Goal: Transaction & Acquisition: Purchase product/service

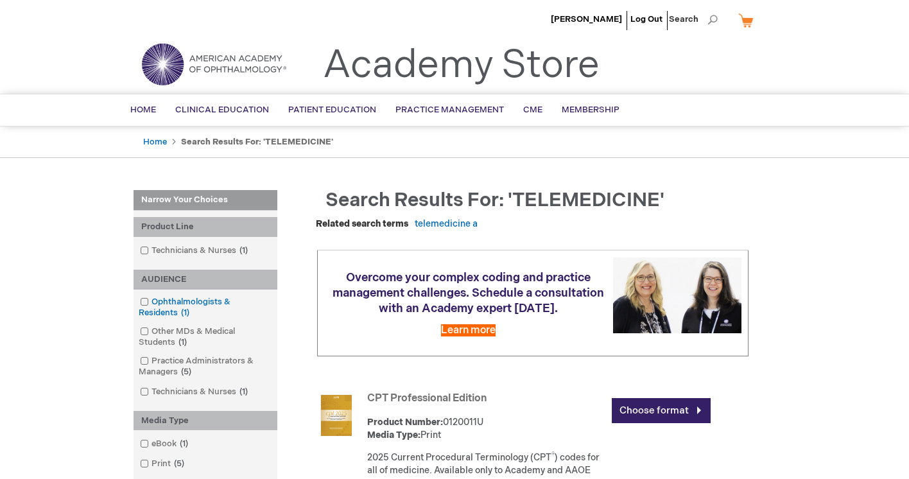
click at [151, 301] on span at bounding box center [151, 301] width 0 height 10
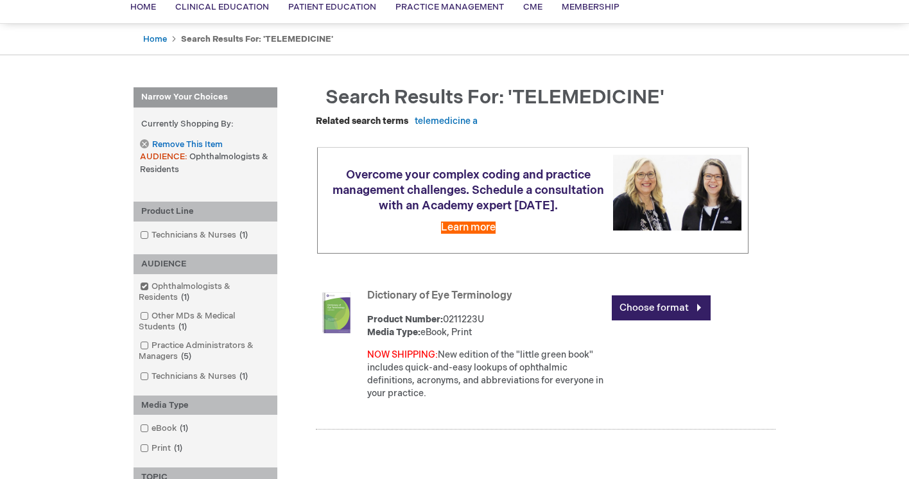
scroll to position [277, 0]
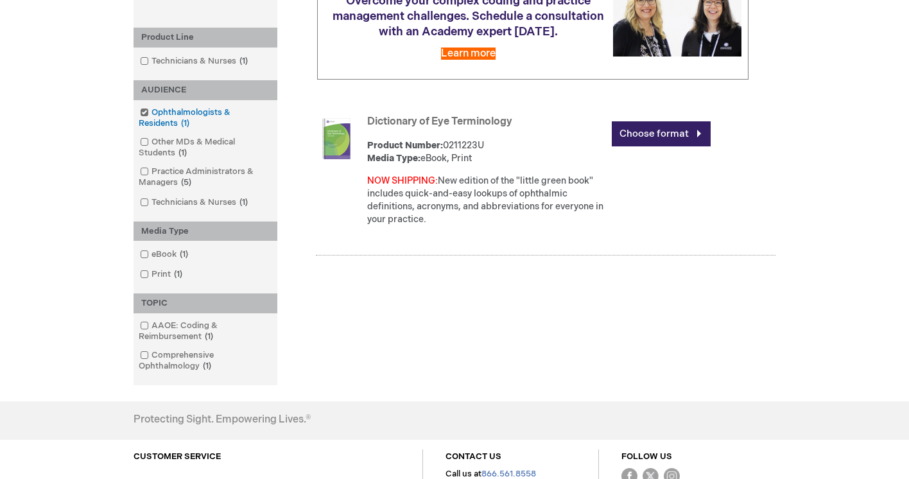
click at [151, 108] on span at bounding box center [151, 112] width 0 height 10
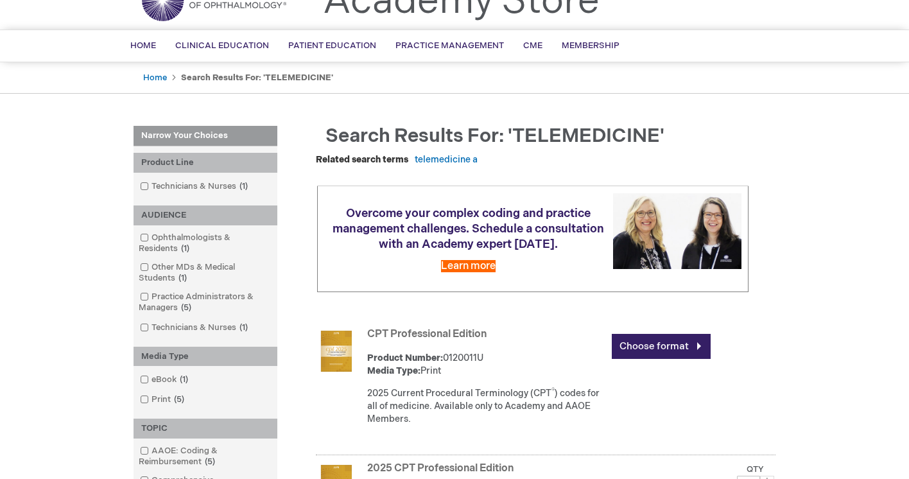
scroll to position [58, 0]
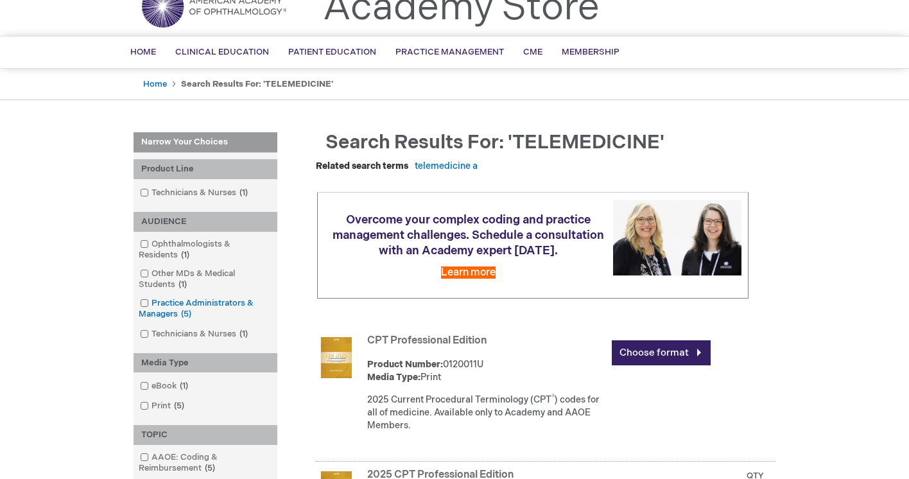
click at [151, 304] on span at bounding box center [151, 303] width 0 height 10
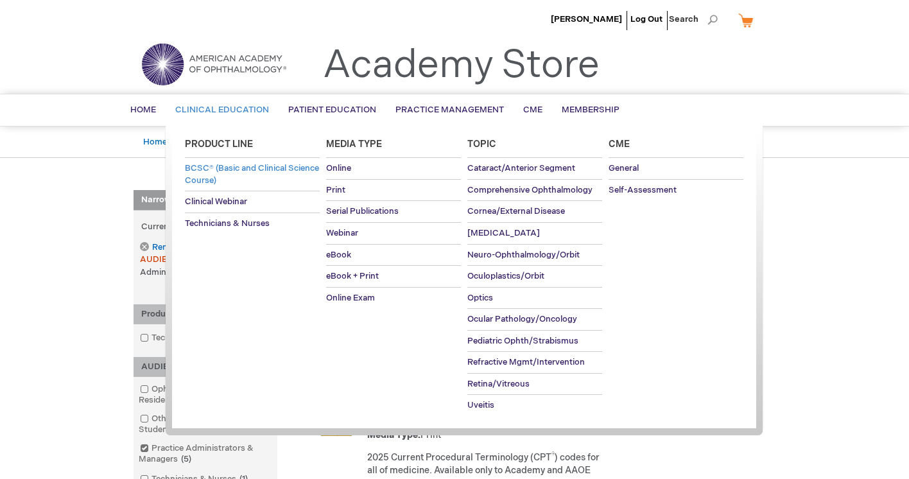
click at [259, 166] on span "BCSC® (Basic and Clinical Science Course)" at bounding box center [252, 174] width 134 height 22
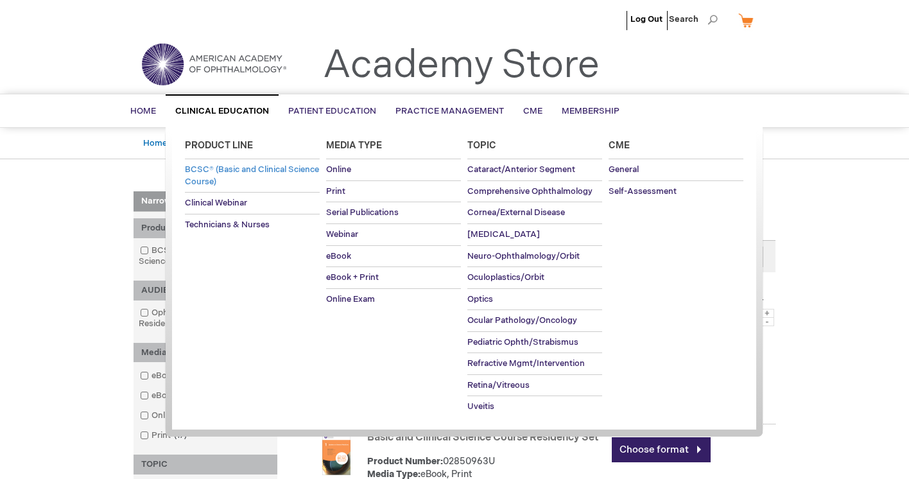
click at [217, 173] on span "BCSC® (Basic and Clinical Science Course)" at bounding box center [252, 175] width 134 height 22
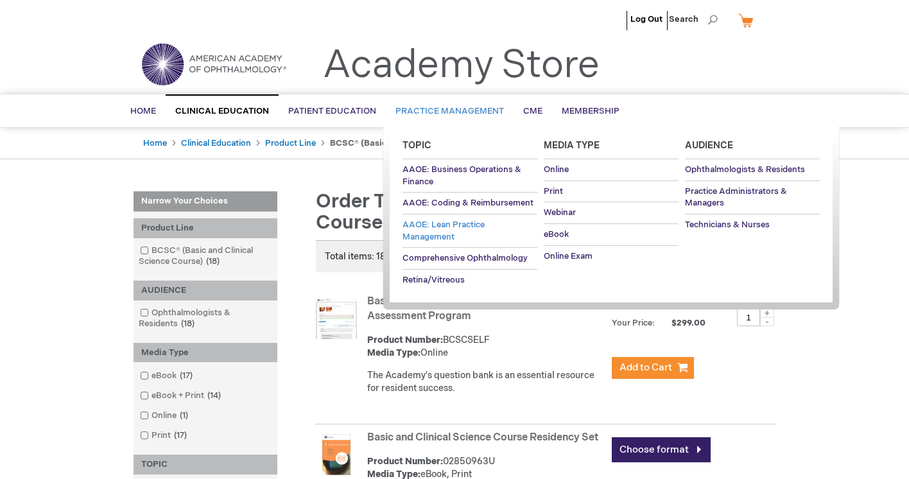
click at [421, 228] on span "AAOE: Lean Practice Management" at bounding box center [443, 230] width 82 height 22
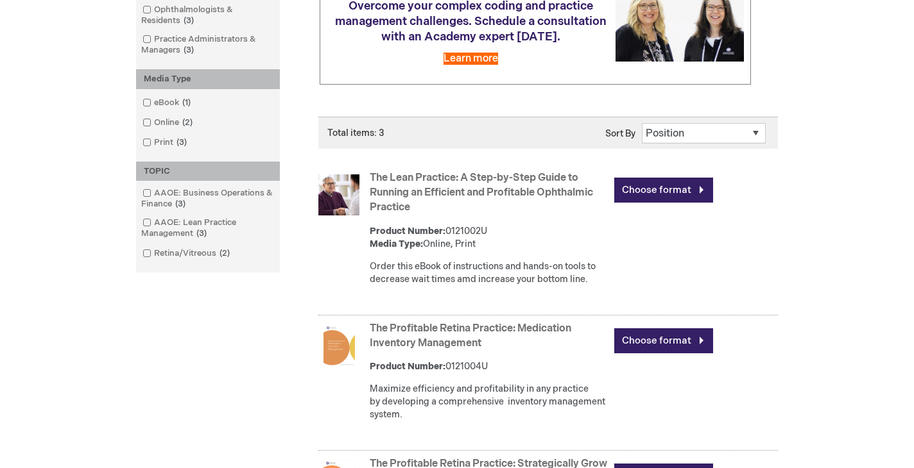
scroll to position [230, 0]
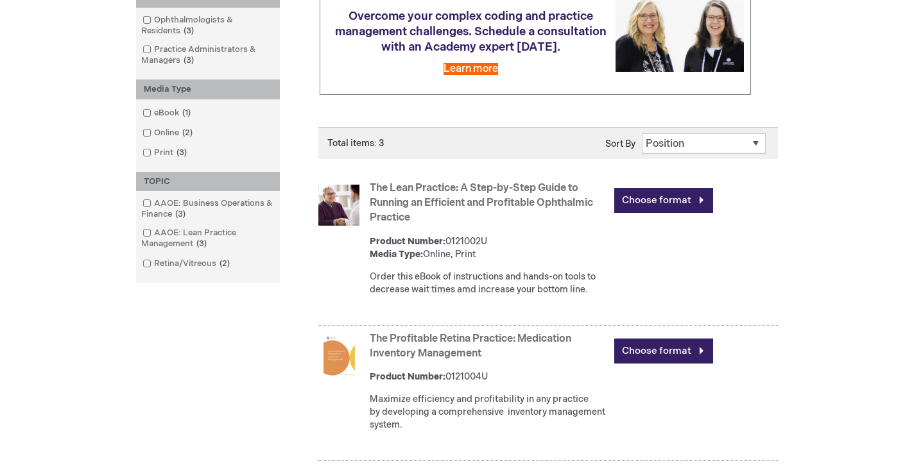
click at [469, 209] on link "The Lean Practice: A Step-by-Step Guide to Running an Efficient and Profitable …" at bounding box center [481, 203] width 223 height 42
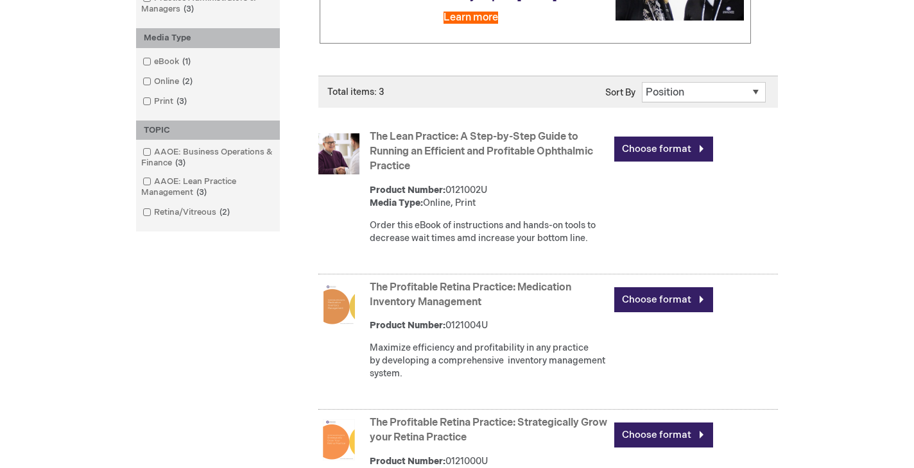
scroll to position [282, 0]
click at [449, 307] on link "The Profitable Retina Practice: Medication Inventory Management" at bounding box center [470, 294] width 201 height 27
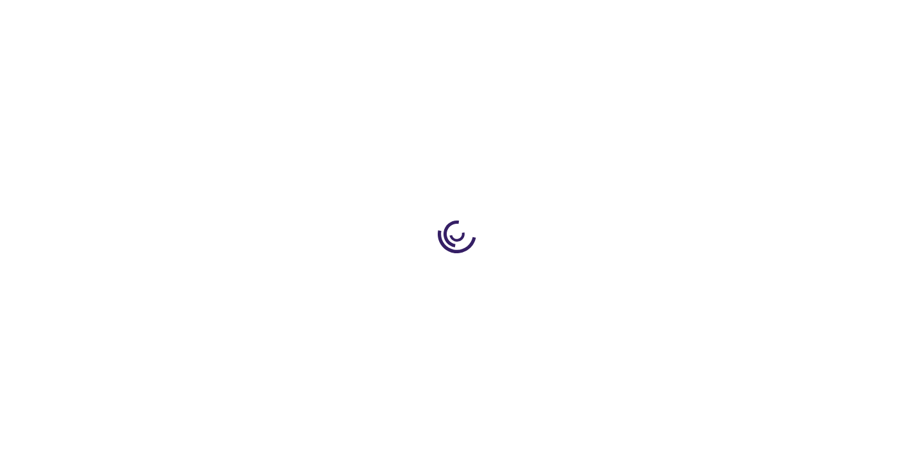
type input "0"
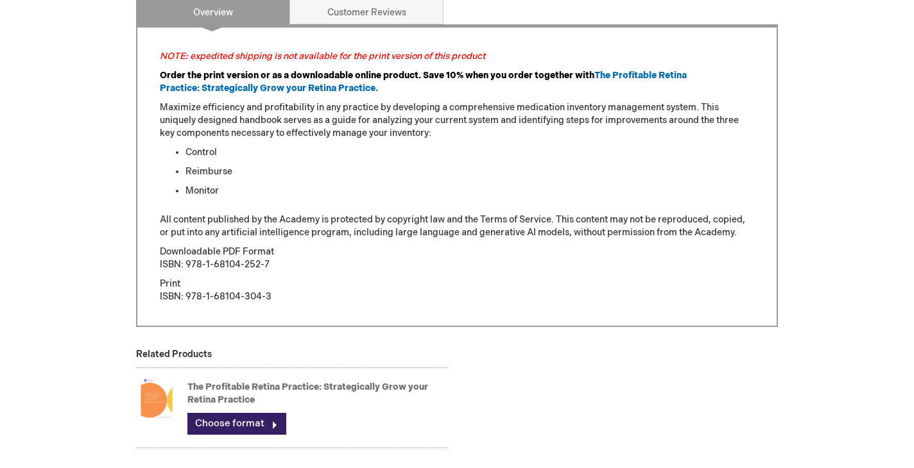
scroll to position [535, 0]
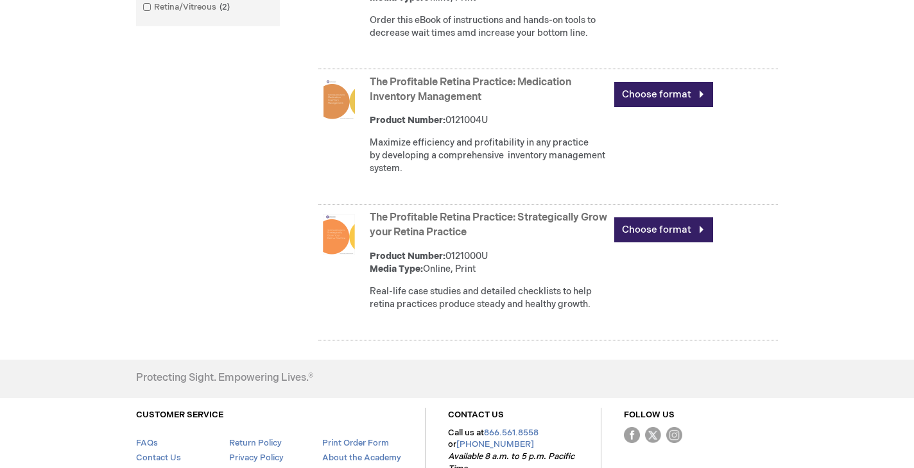
scroll to position [515, 0]
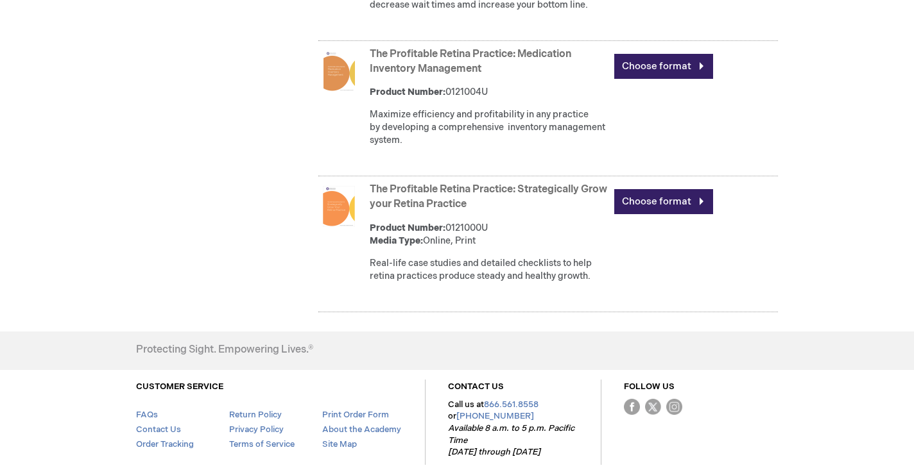
click at [481, 210] on link "The Profitable Retina Practice: Strategically Grow your Retina Practice" at bounding box center [488, 197] width 237 height 27
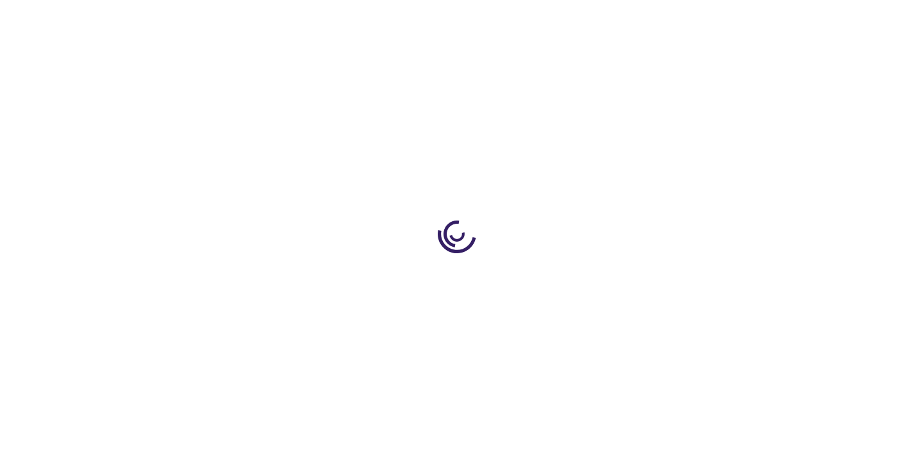
type input "0"
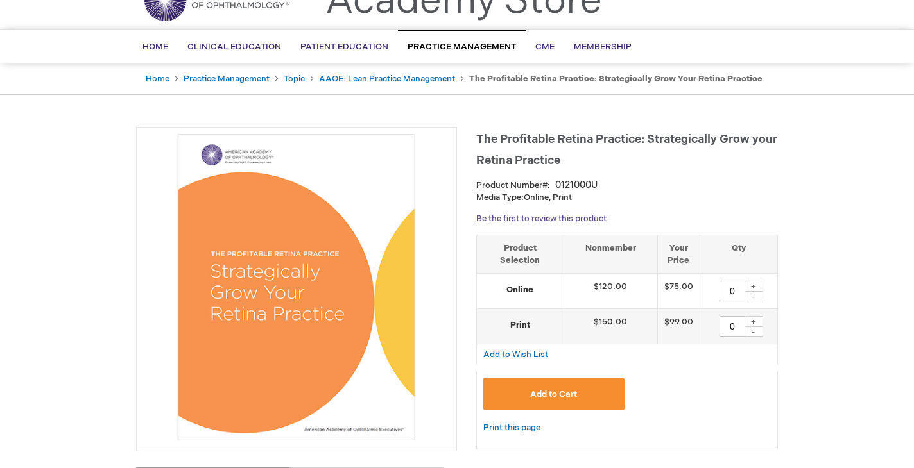
scroll to position [137, 0]
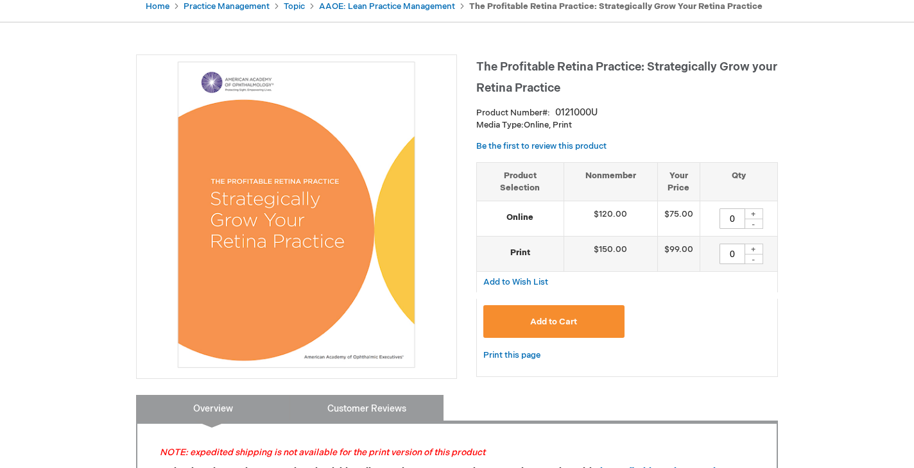
click at [386, 402] on link "Customer Reviews" at bounding box center [366, 408] width 154 height 26
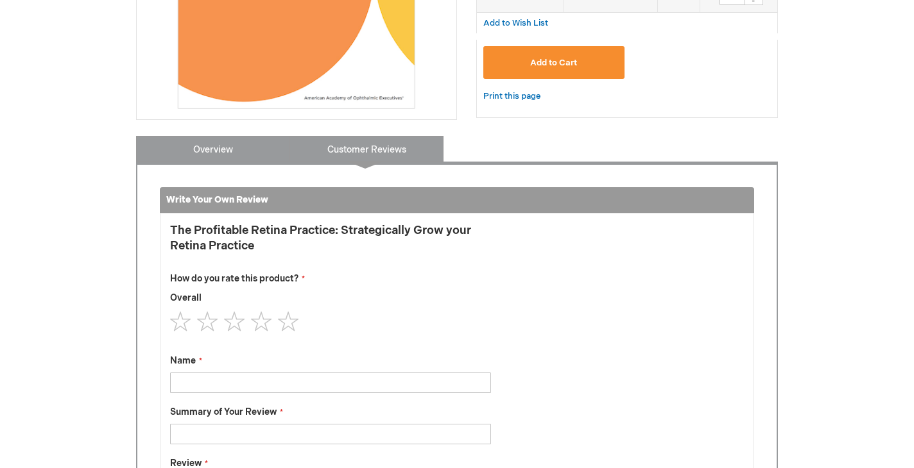
click at [253, 147] on link "Overview" at bounding box center [213, 149] width 154 height 26
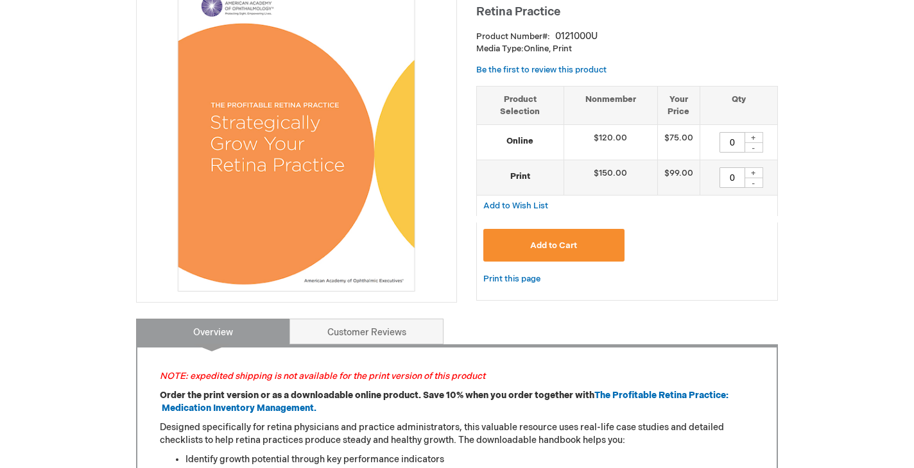
scroll to position [221, 0]
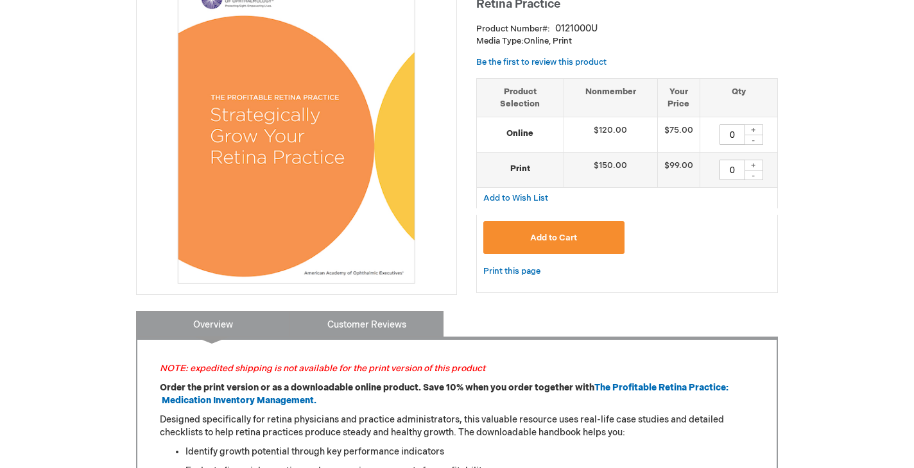
click at [362, 321] on link "Customer Reviews" at bounding box center [366, 324] width 154 height 26
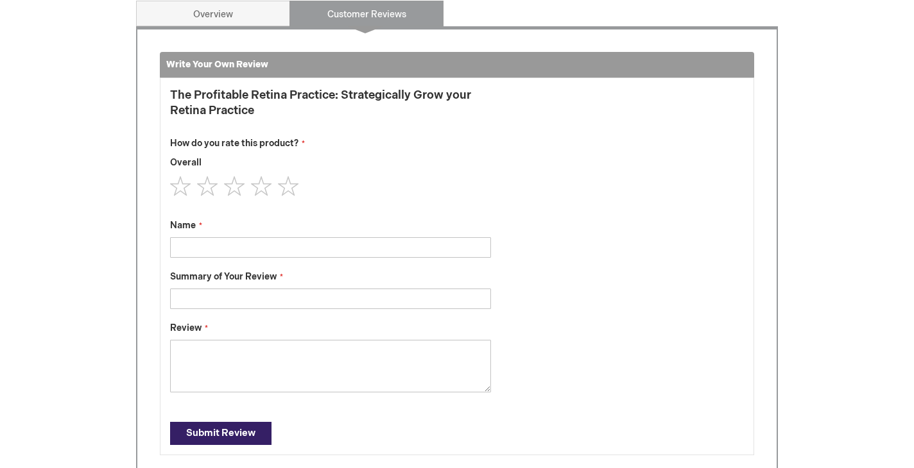
scroll to position [345, 0]
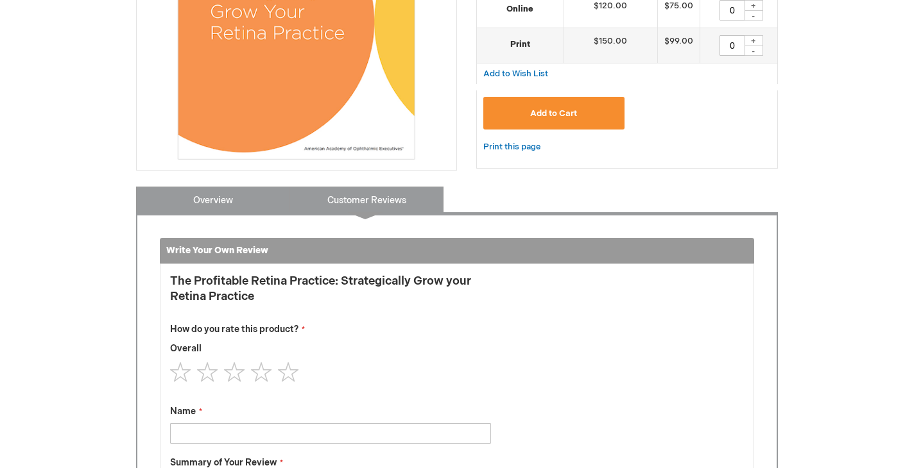
click at [239, 203] on link "Overview" at bounding box center [213, 200] width 154 height 26
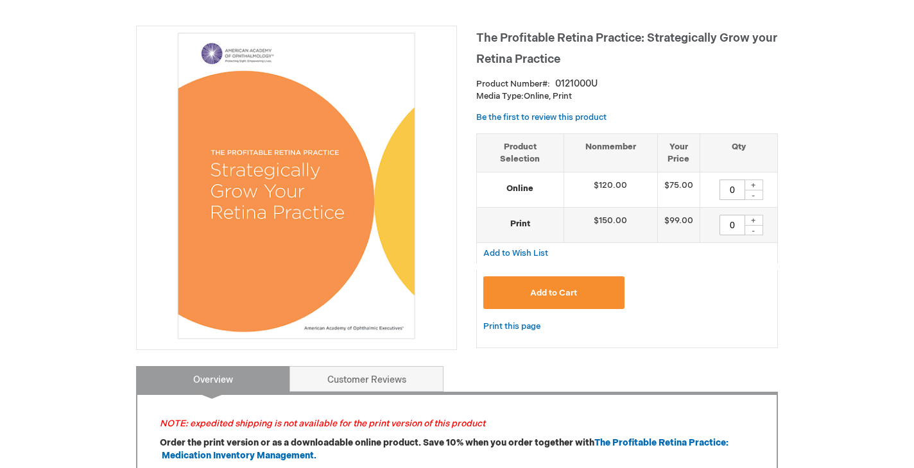
scroll to position [272, 0]
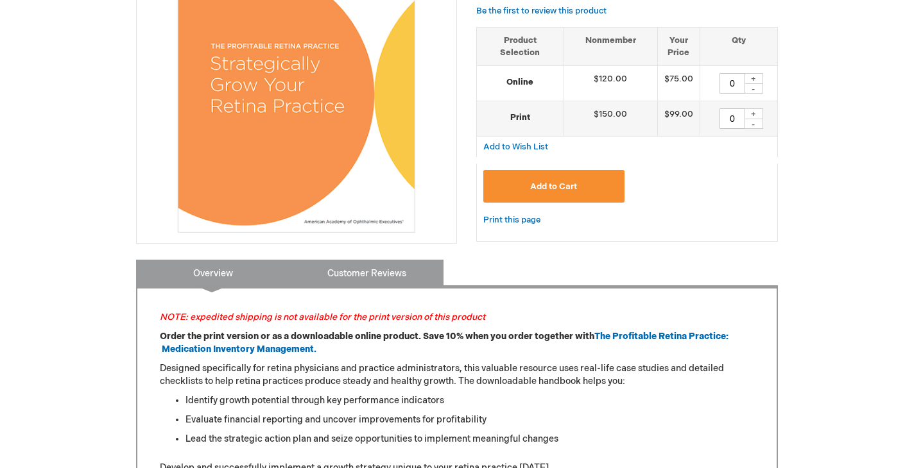
click at [351, 264] on link "Customer Reviews" at bounding box center [366, 273] width 154 height 26
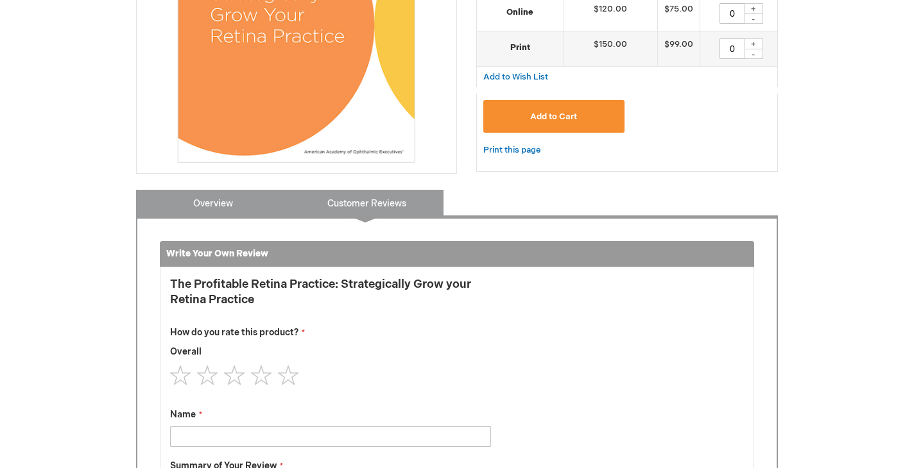
click at [254, 191] on link "Overview" at bounding box center [213, 203] width 154 height 26
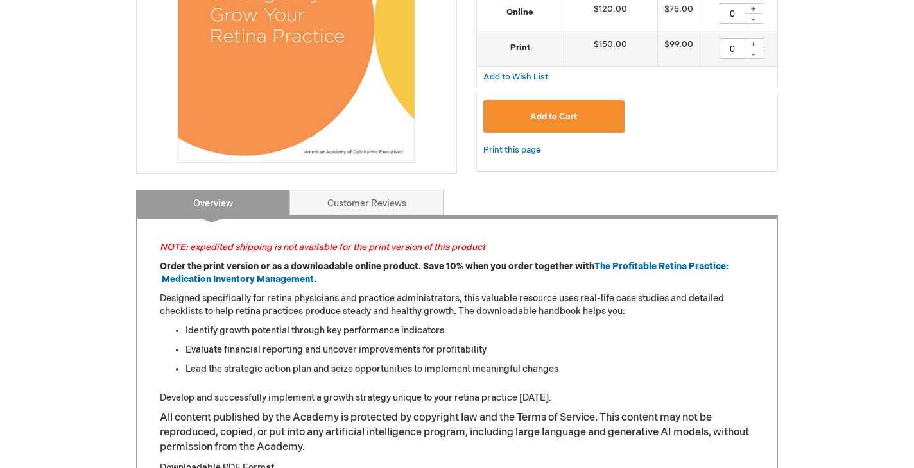
scroll to position [531, 0]
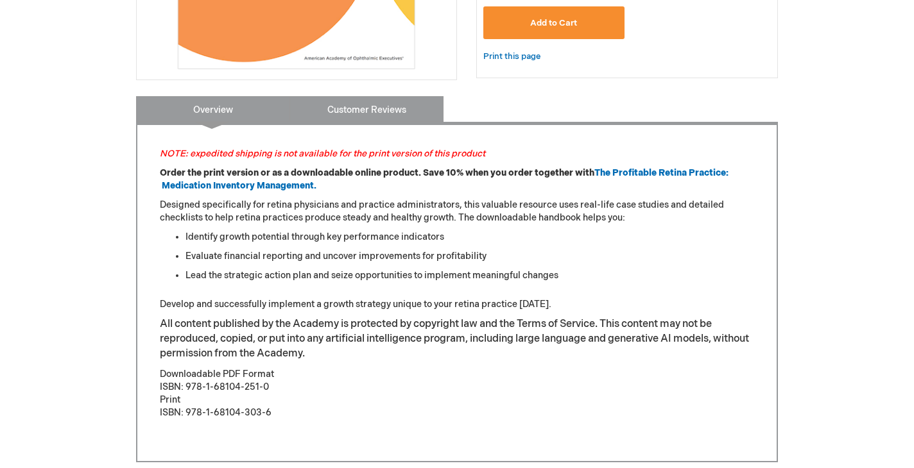
click at [416, 121] on link "Customer Reviews" at bounding box center [366, 109] width 154 height 26
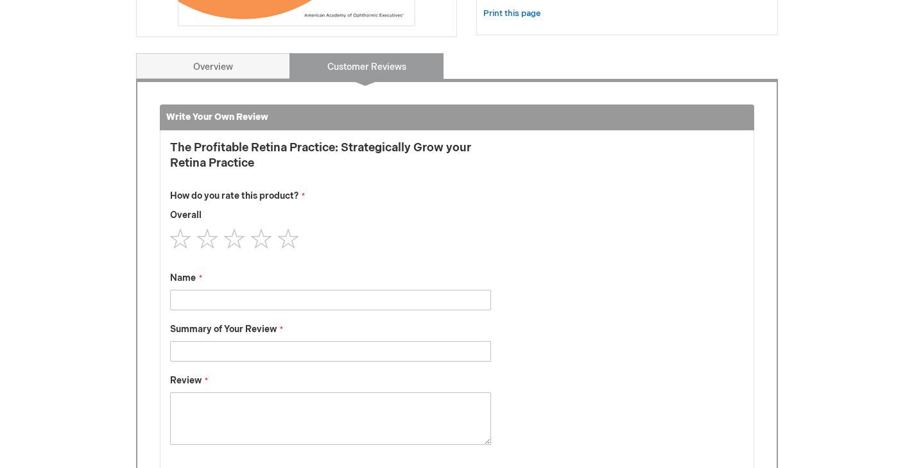
scroll to position [478, 0]
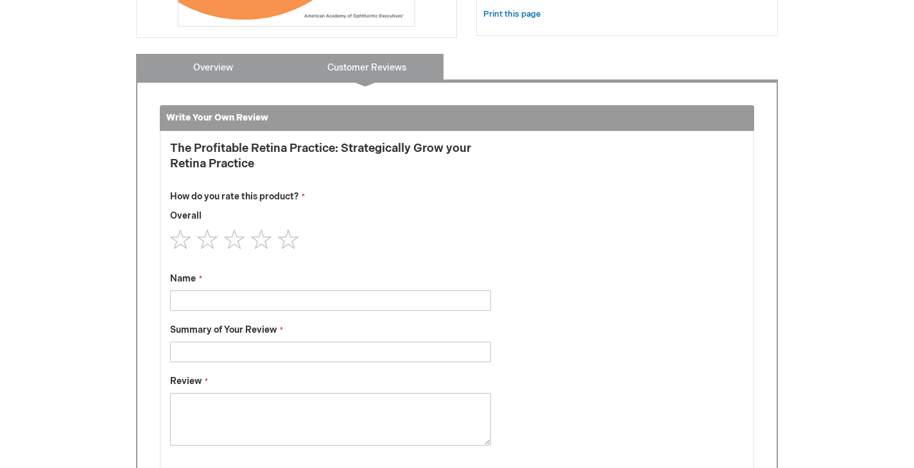
click at [228, 69] on link "Overview" at bounding box center [213, 67] width 154 height 26
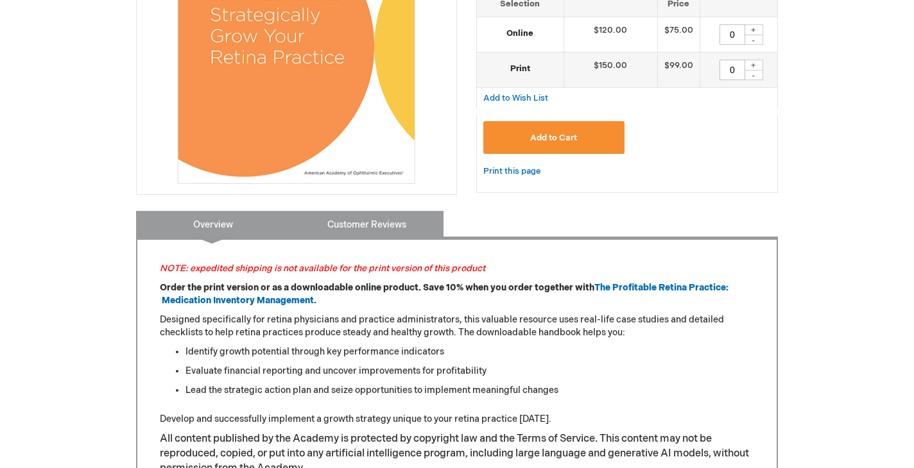
click at [377, 219] on link "Customer Reviews" at bounding box center [366, 224] width 154 height 26
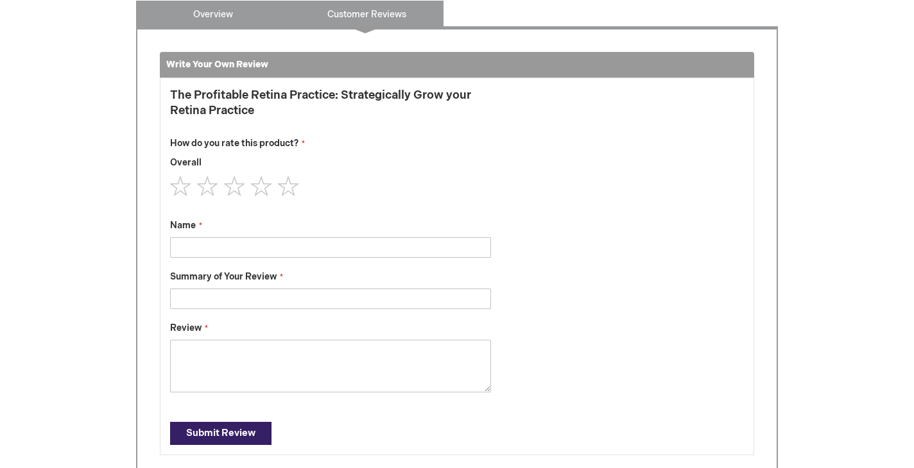
click at [222, 11] on link "Overview" at bounding box center [213, 14] width 154 height 26
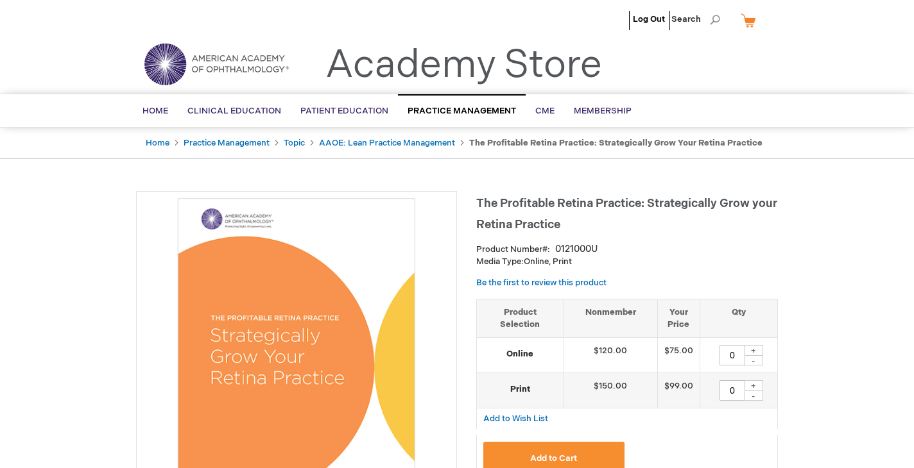
scroll to position [0, 0]
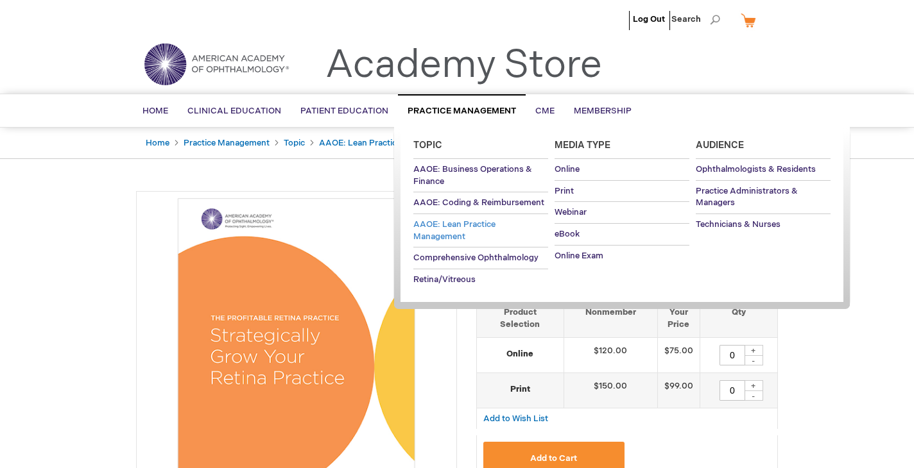
click at [447, 227] on span "AAOE: Lean Practice Management" at bounding box center [454, 230] width 82 height 22
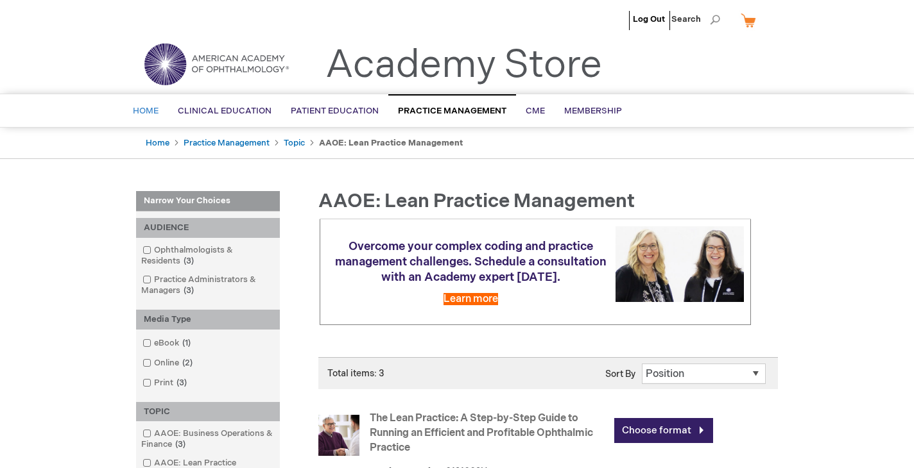
click at [150, 112] on span "Home" at bounding box center [146, 111] width 26 height 10
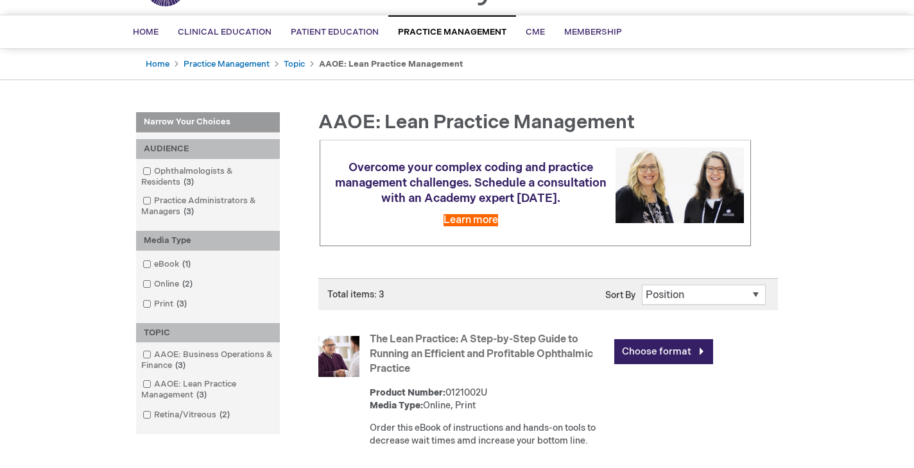
scroll to position [68, 0]
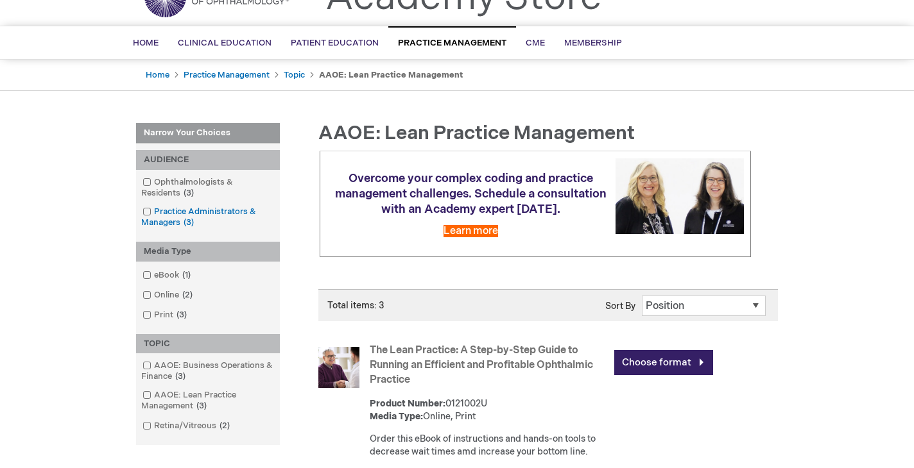
click at [194, 212] on link "Practice Administrators & Managers 3 items" at bounding box center [207, 217] width 137 height 23
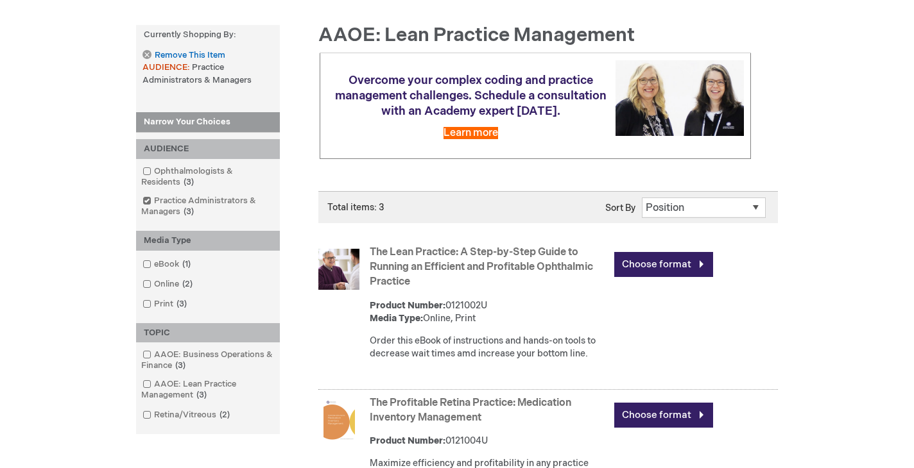
scroll to position [311, 0]
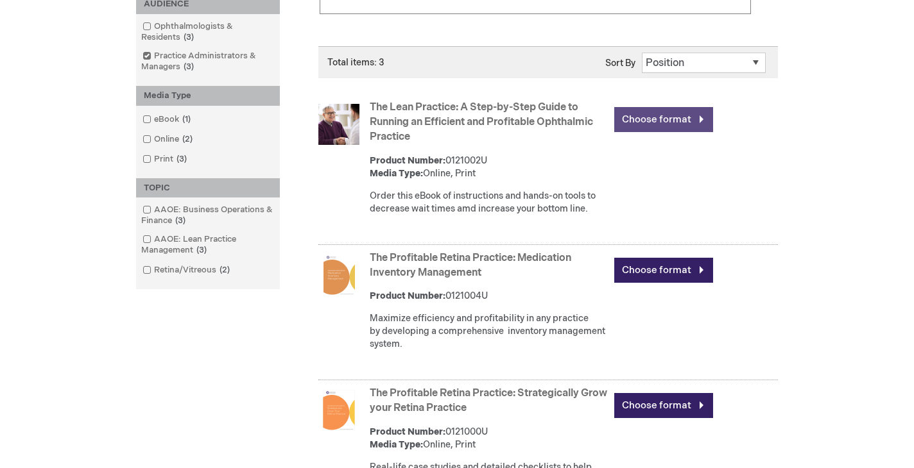
click at [633, 112] on link "Choose format" at bounding box center [663, 119] width 99 height 25
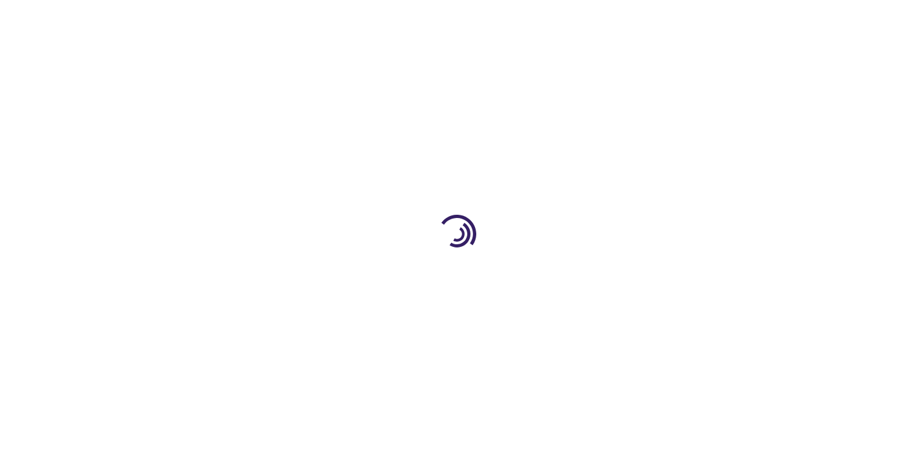
type input "0"
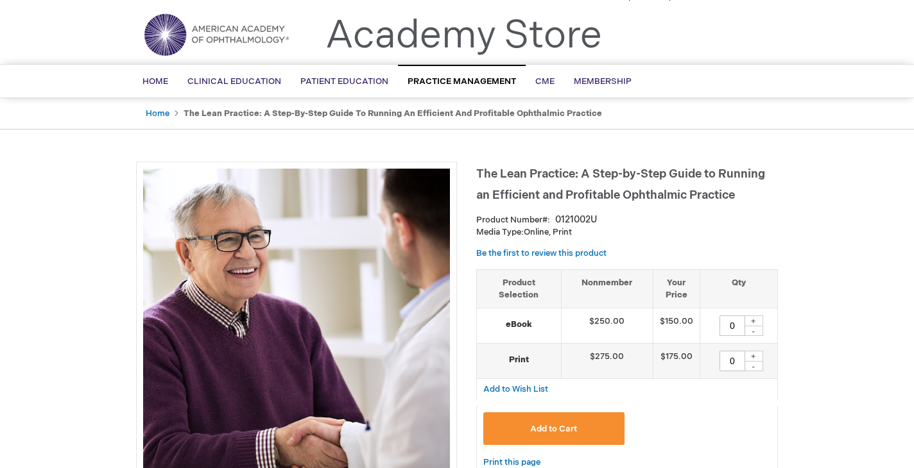
scroll to position [39, 0]
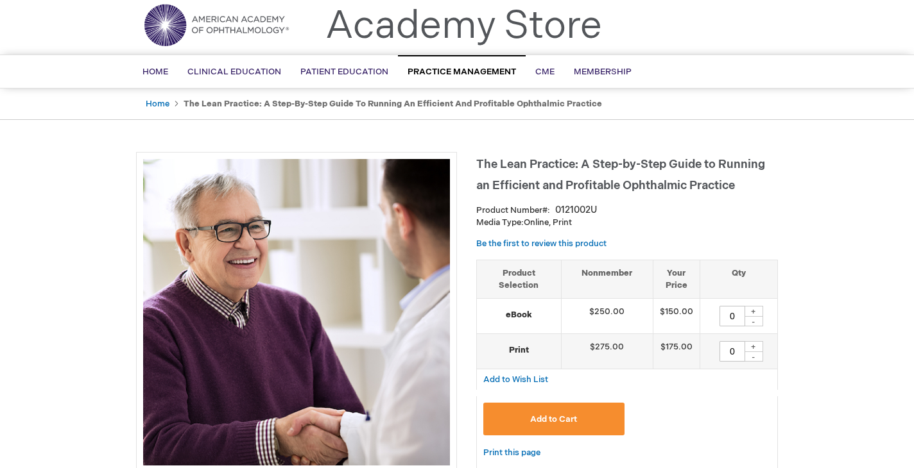
click at [763, 312] on div "+" at bounding box center [753, 311] width 19 height 11
type input "1"
click at [586, 416] on button "Add to Cart" at bounding box center [553, 419] width 141 height 33
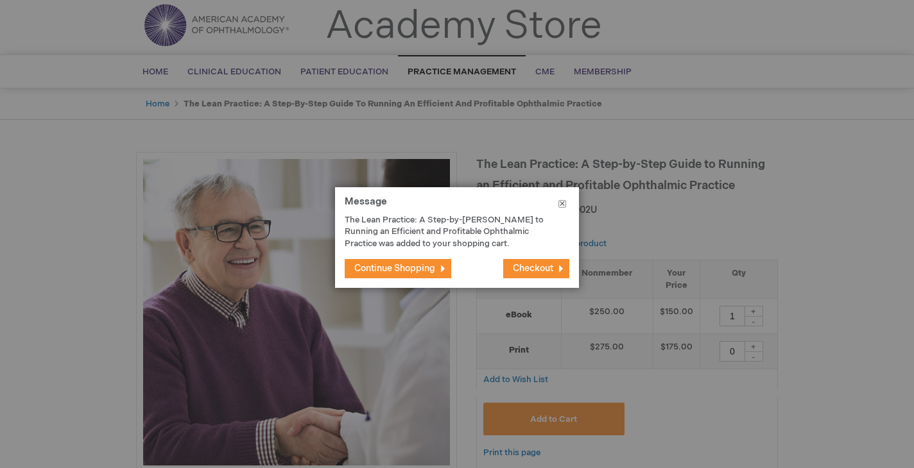
click at [562, 206] on button "Close" at bounding box center [561, 206] width 33 height 38
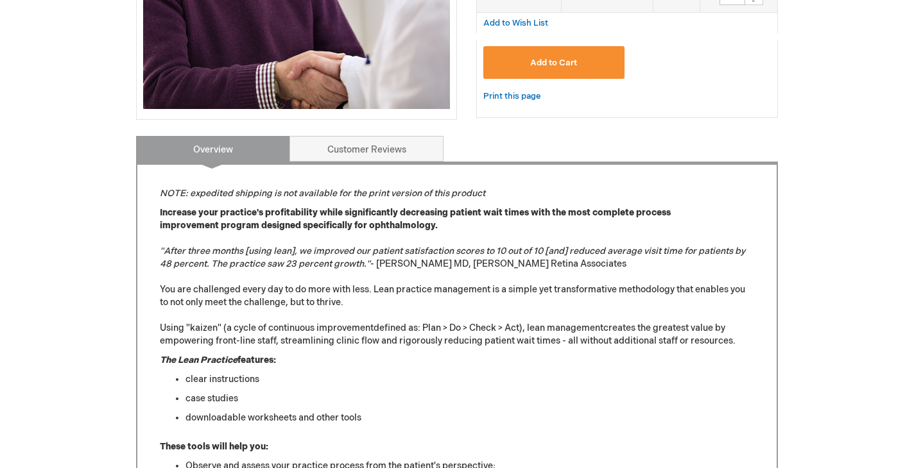
scroll to position [384, 0]
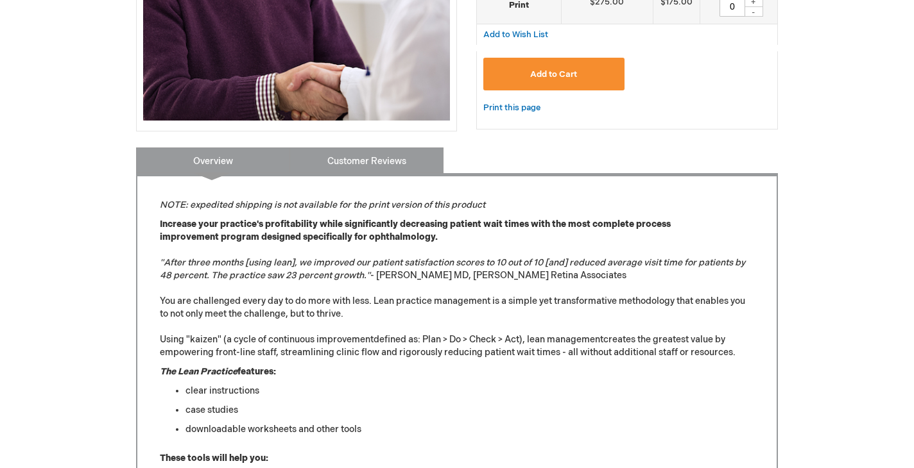
click at [406, 157] on link "Customer Reviews" at bounding box center [366, 161] width 154 height 26
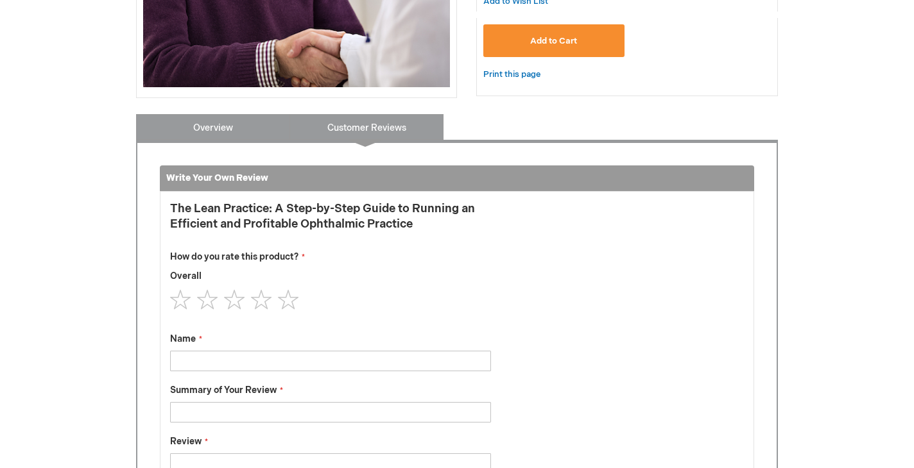
click at [250, 122] on link "Overview" at bounding box center [213, 127] width 154 height 26
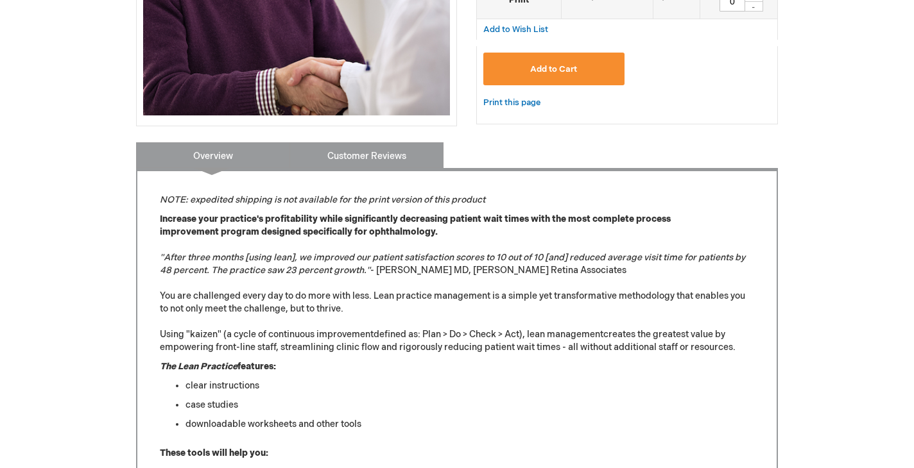
click at [349, 143] on link "Customer Reviews" at bounding box center [366, 155] width 154 height 26
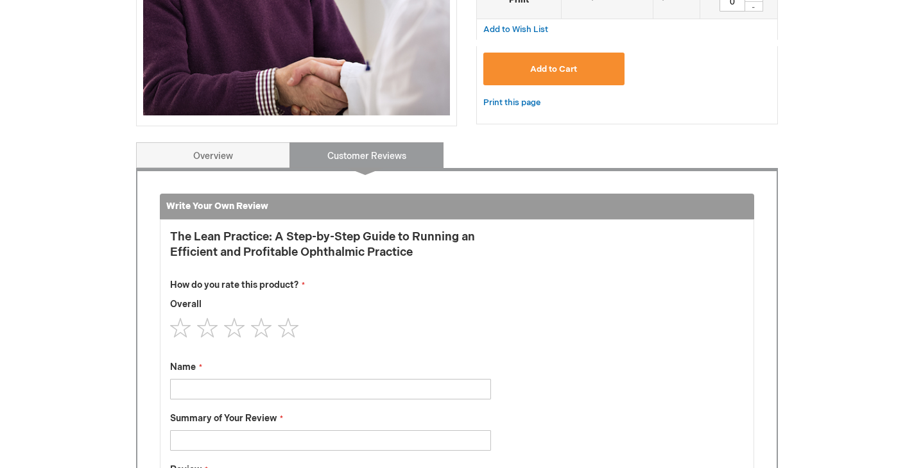
scroll to position [531, 0]
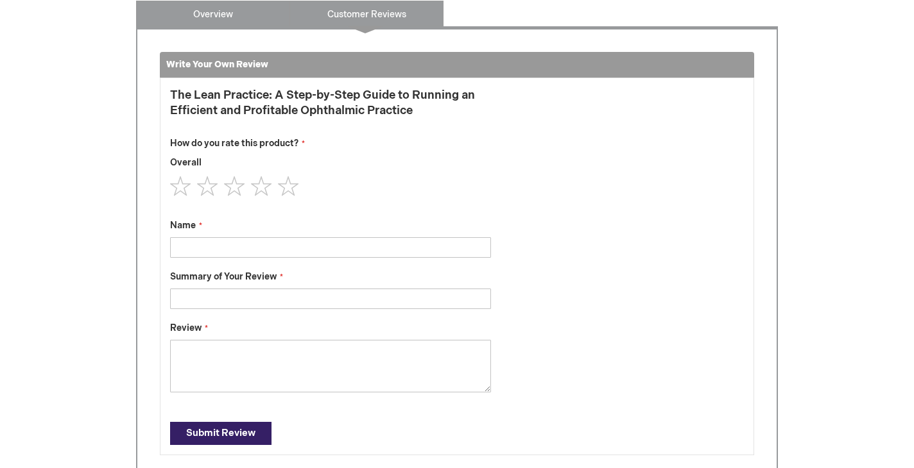
click at [247, 17] on link "Overview" at bounding box center [213, 14] width 154 height 26
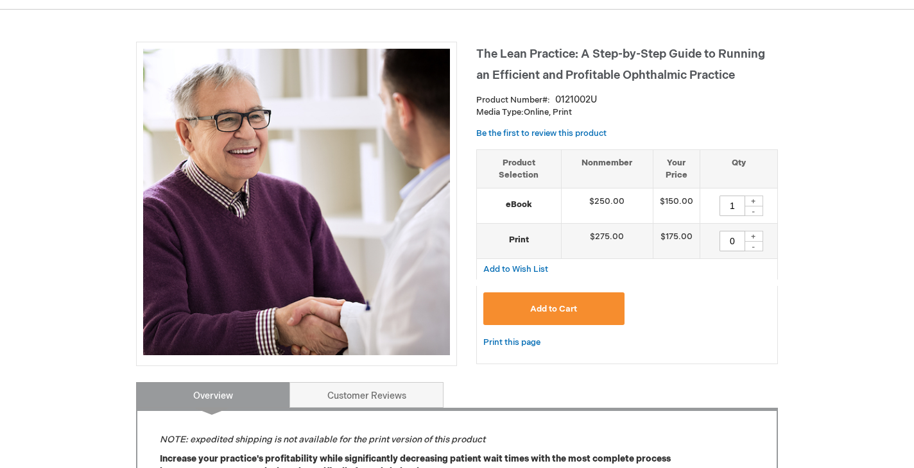
scroll to position [183, 0]
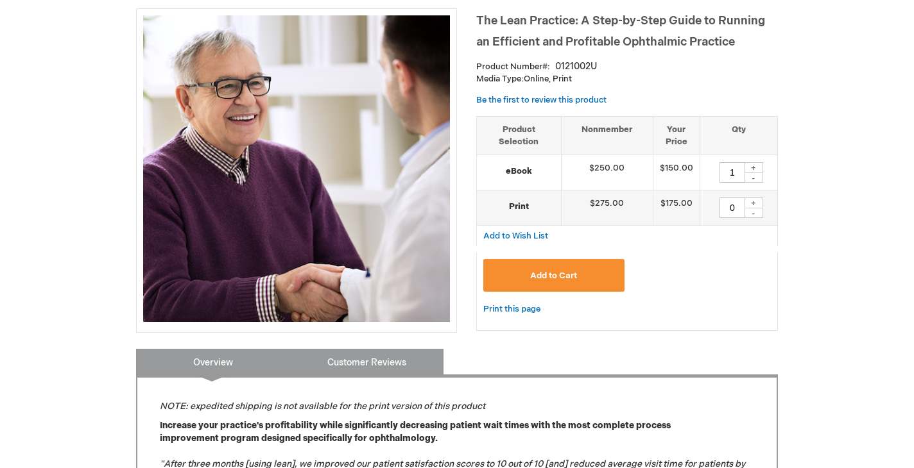
click at [395, 365] on link "Customer Reviews" at bounding box center [366, 362] width 154 height 26
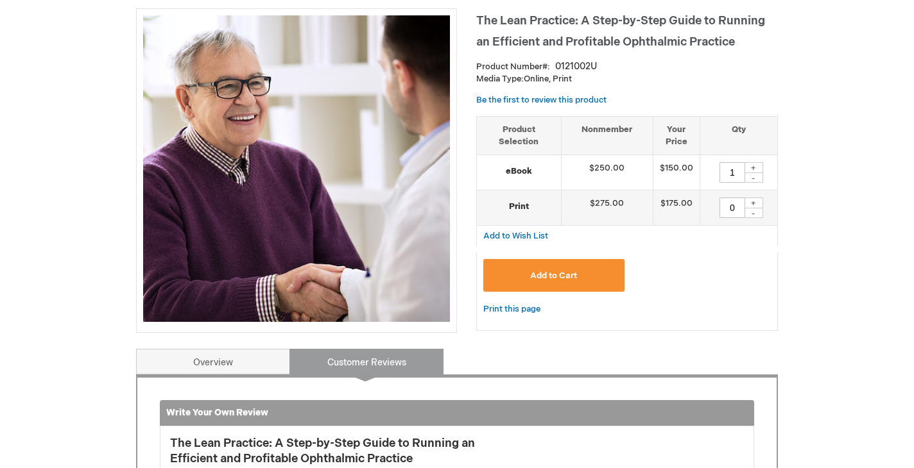
scroll to position [531, 0]
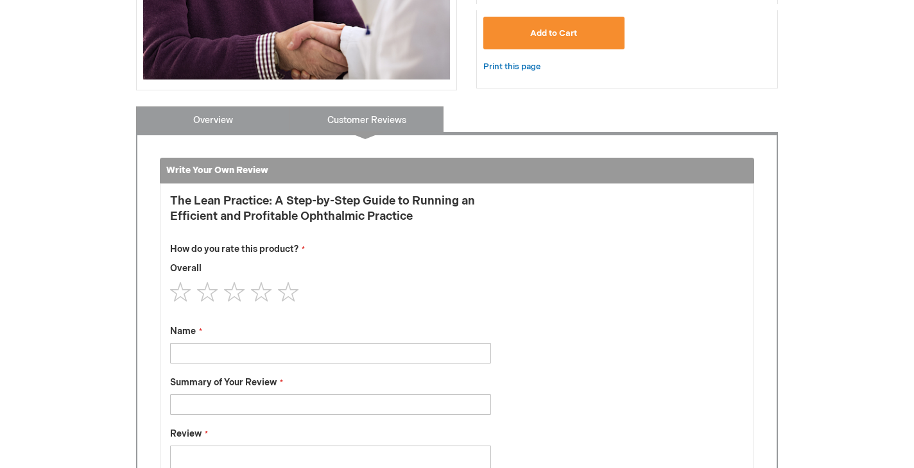
click at [235, 122] on link "Overview" at bounding box center [213, 120] width 154 height 26
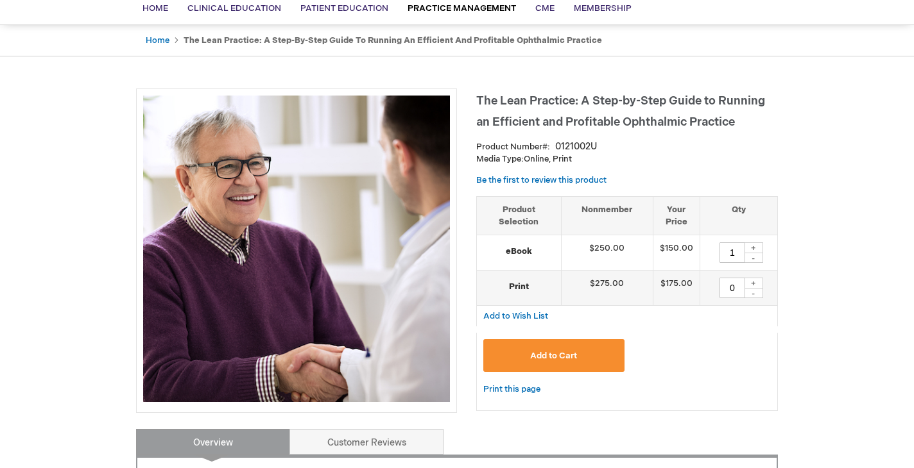
scroll to position [89, 0]
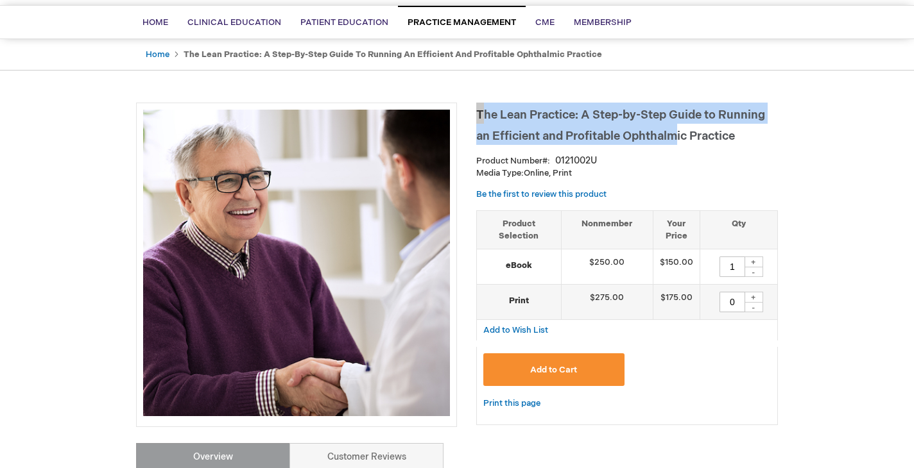
drag, startPoint x: 477, startPoint y: 111, endPoint x: 681, endPoint y: 133, distance: 204.6
click at [681, 133] on h1 "The Lean Practice: A Step-by-Step Guide to Running an Efficient and Profitable …" at bounding box center [627, 124] width 302 height 42
copy span "The Lean Practice: A Step-by-Step Guide to Running an Efficient and Profitable …"
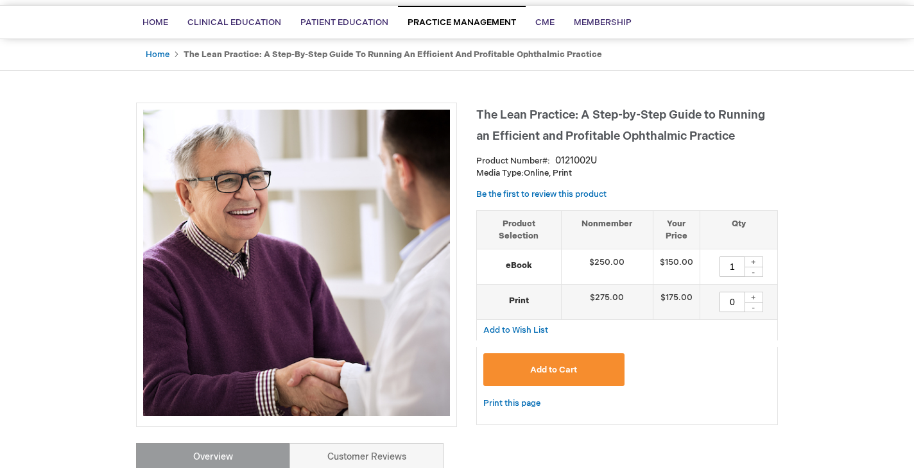
click at [760, 188] on div "The Lean Practice: A Step-by-Step Guide to Running an Efficient and Profitable …" at bounding box center [627, 271] width 302 height 336
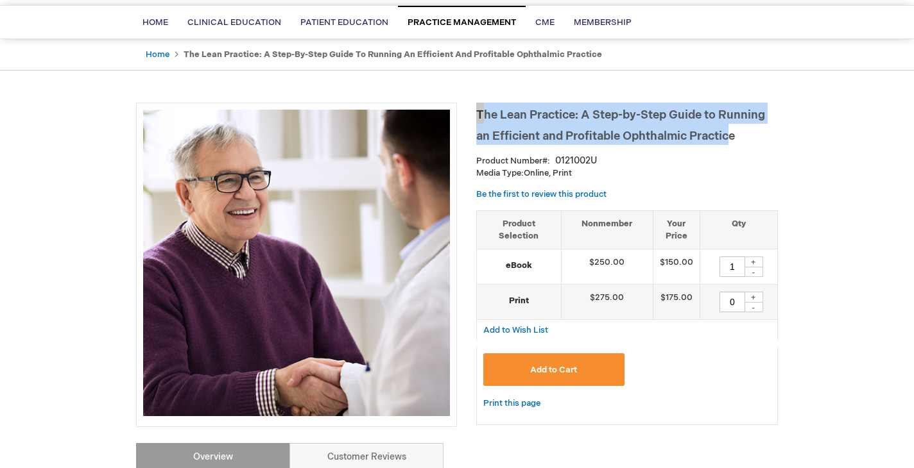
drag, startPoint x: 745, startPoint y: 139, endPoint x: 470, endPoint y: 112, distance: 275.9
copy span "The Lean Practice: A Step-by-Step Guide to Running an Efficient and Profitable …"
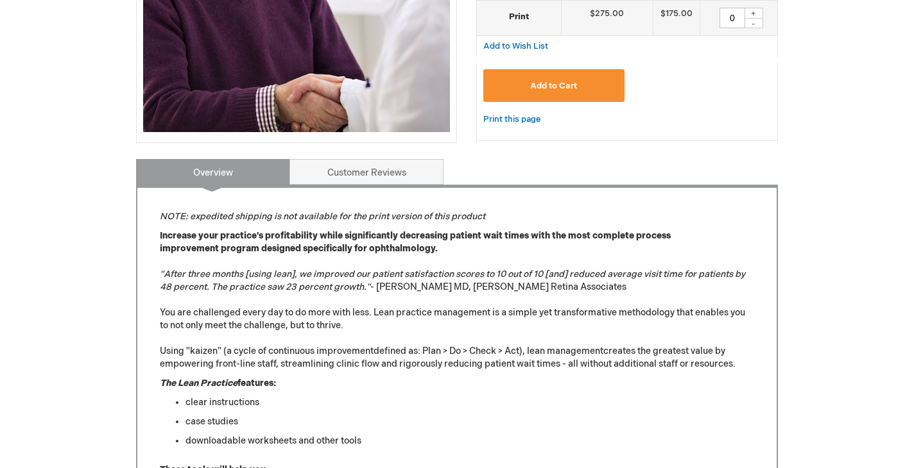
scroll to position [518, 0]
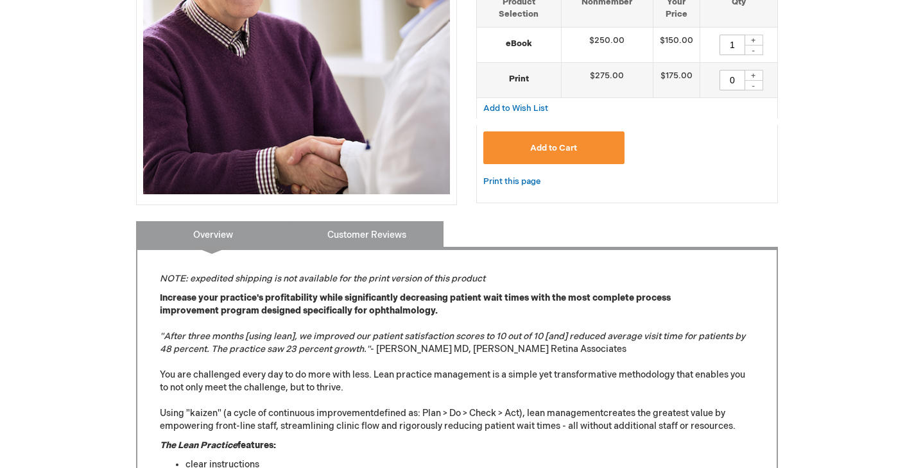
click at [382, 228] on link "Customer Reviews" at bounding box center [366, 234] width 154 height 26
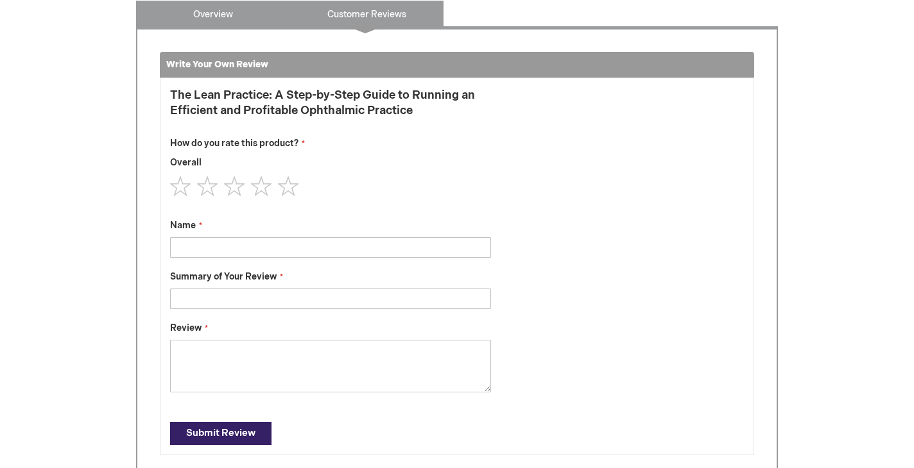
click at [226, 19] on link "Overview" at bounding box center [213, 14] width 154 height 26
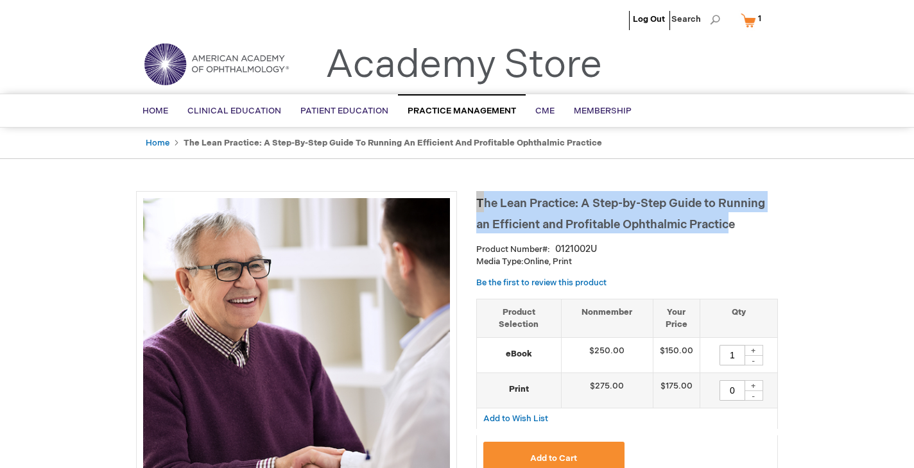
scroll to position [0, 0]
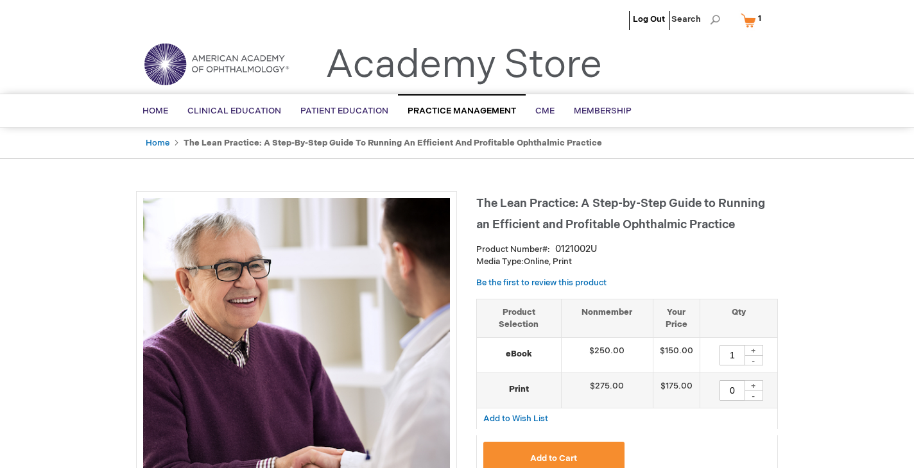
click at [479, 201] on h1 "The Lean Practice: A Step-by-Step Guide to Running an Efficient and Profitable …" at bounding box center [627, 212] width 302 height 42
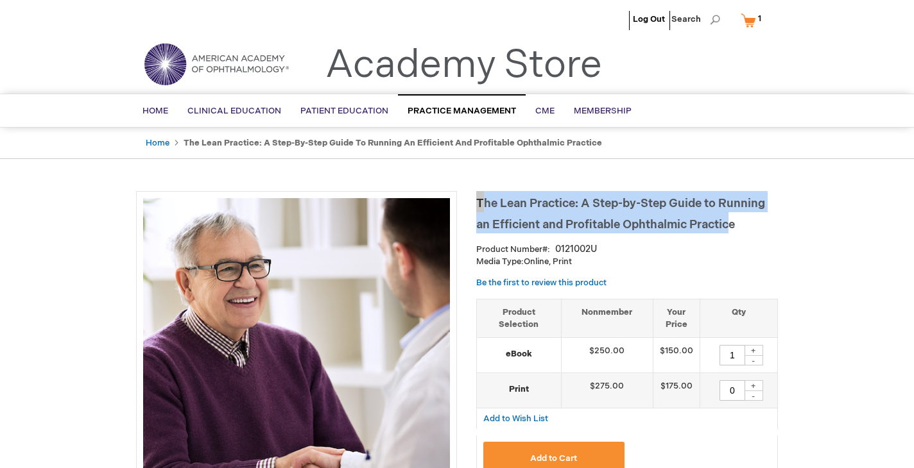
drag, startPoint x: 475, startPoint y: 200, endPoint x: 736, endPoint y: 226, distance: 262.4
copy span "The Lean Practice: A Step-by-Step Guide to Running an Efficient and Profitable …"
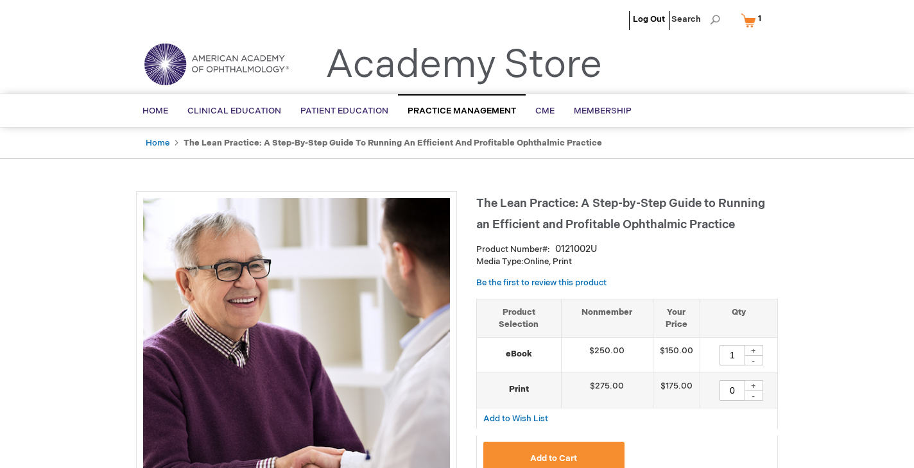
click at [735, 268] on div "The Lean Practice: A Step-by-Step Guide to Running an Efficient and Profitable …" at bounding box center [627, 359] width 302 height 336
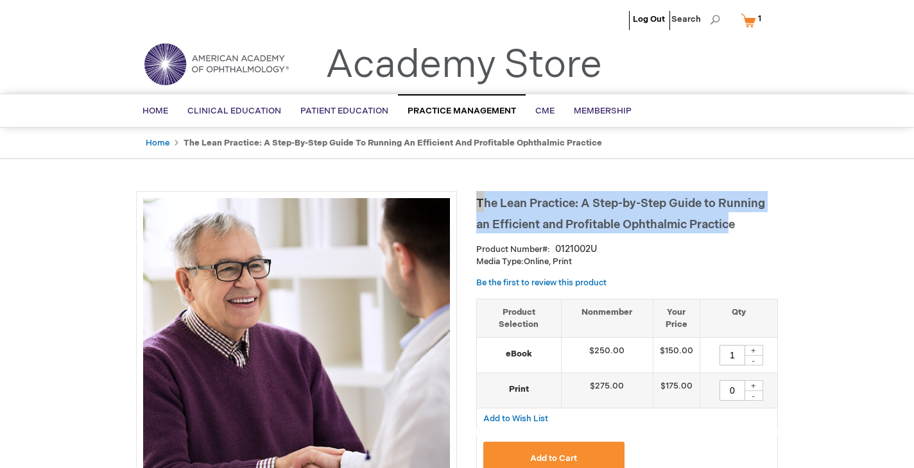
drag, startPoint x: 744, startPoint y: 215, endPoint x: 465, endPoint y: 198, distance: 279.0
copy span "The Lean Practice: A Step-by-Step Guide to Running an Efficient and Profitable …"
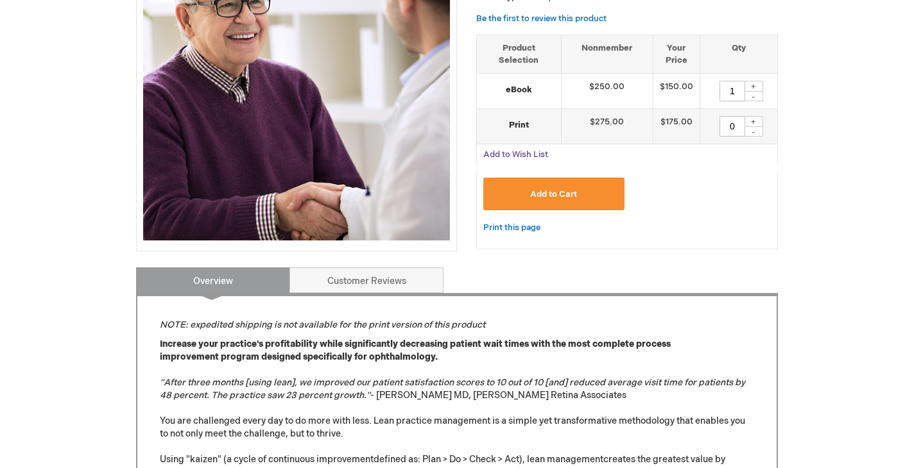
scroll to position [351, 0]
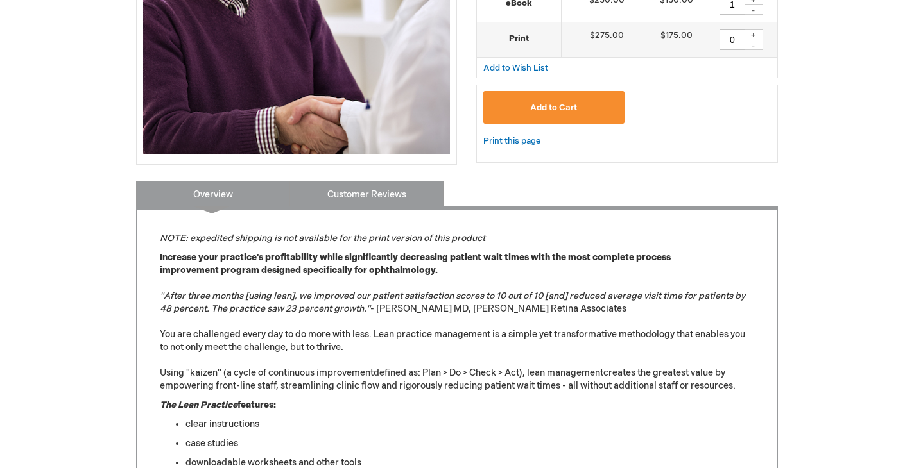
click at [354, 187] on link "Customer Reviews" at bounding box center [366, 194] width 154 height 26
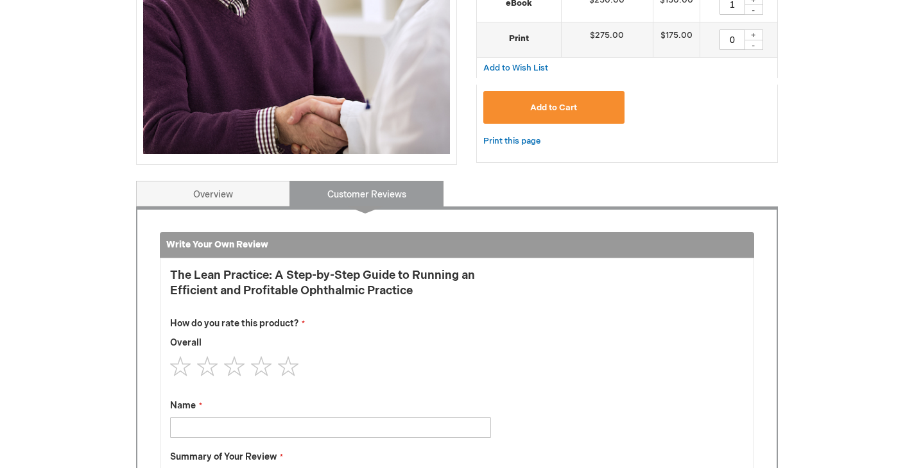
scroll to position [531, 0]
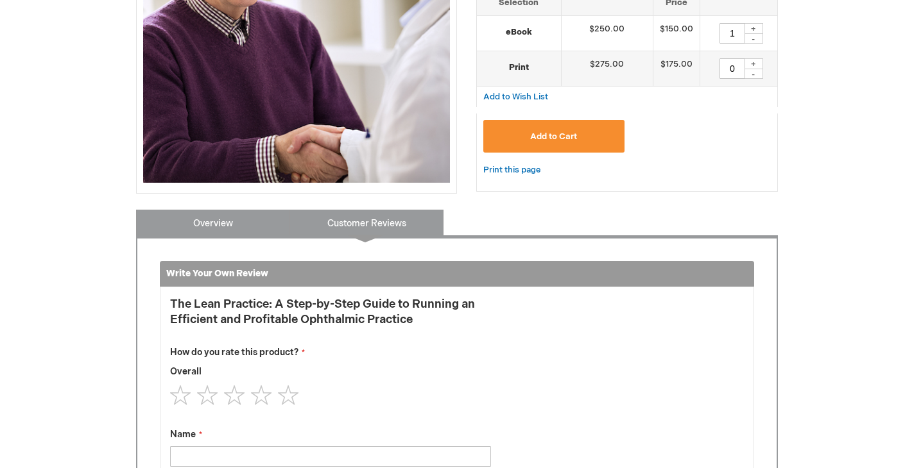
click at [223, 225] on link "Overview" at bounding box center [213, 223] width 154 height 26
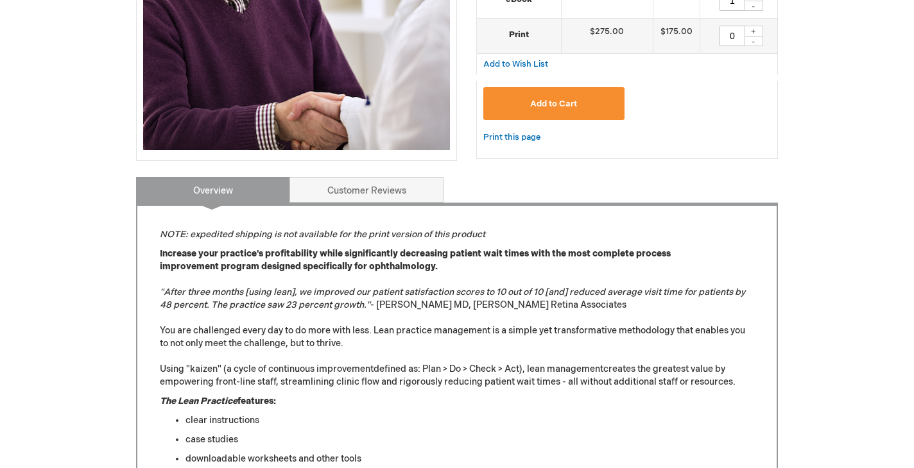
scroll to position [378, 0]
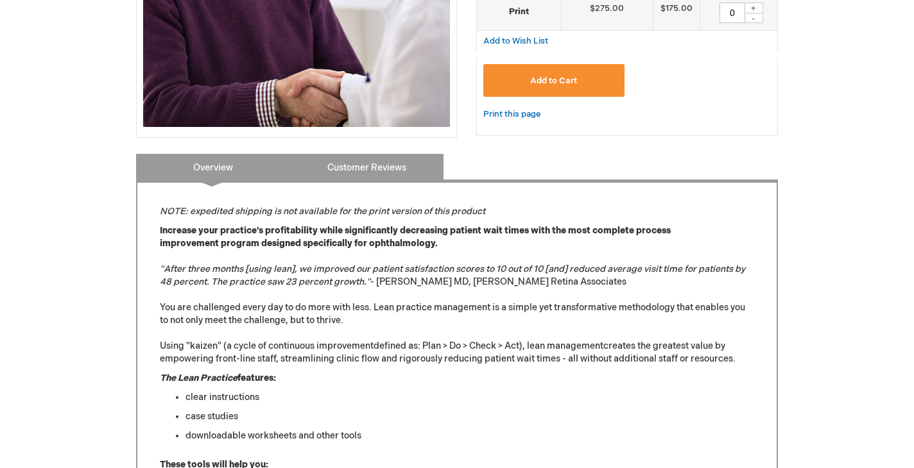
click at [352, 169] on link "Customer Reviews" at bounding box center [366, 167] width 154 height 26
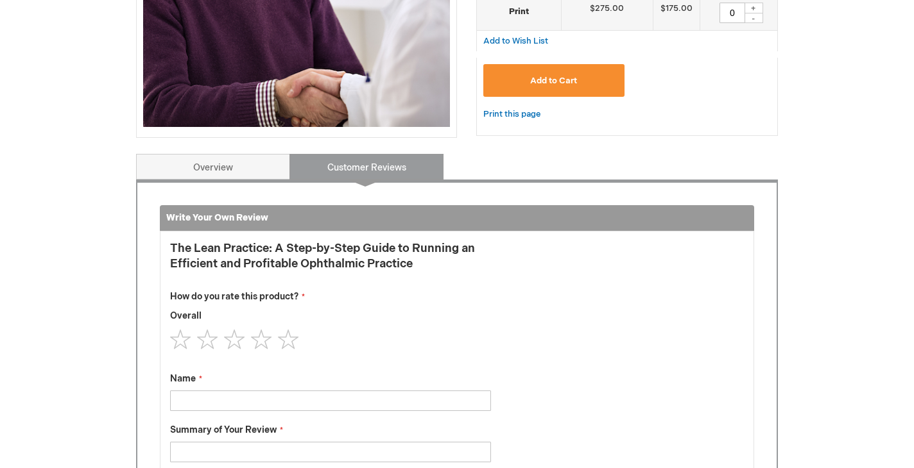
scroll to position [531, 0]
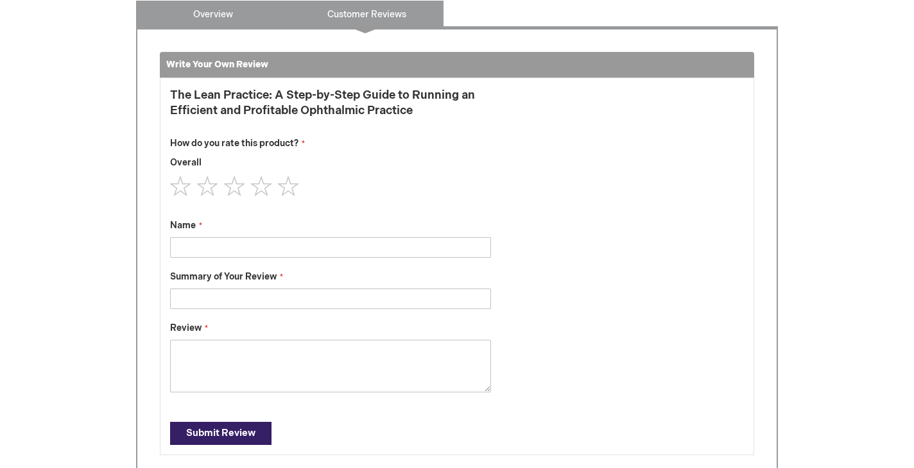
click at [219, 24] on link "Overview" at bounding box center [213, 14] width 154 height 26
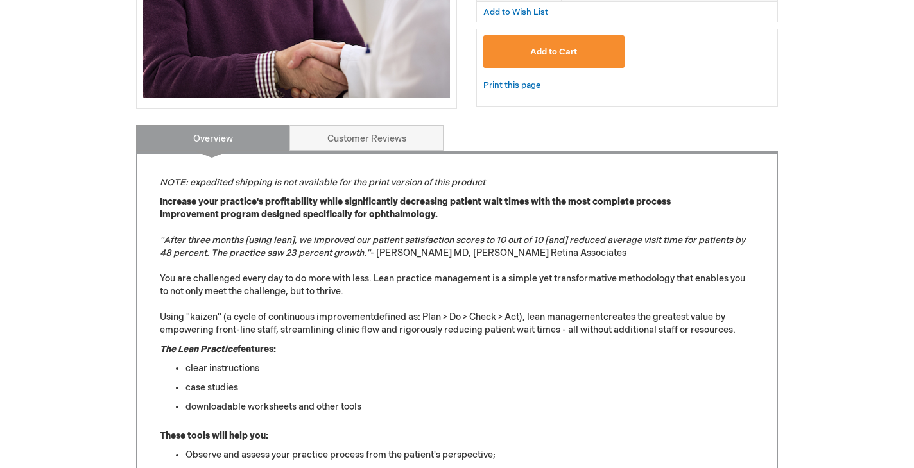
scroll to position [403, 0]
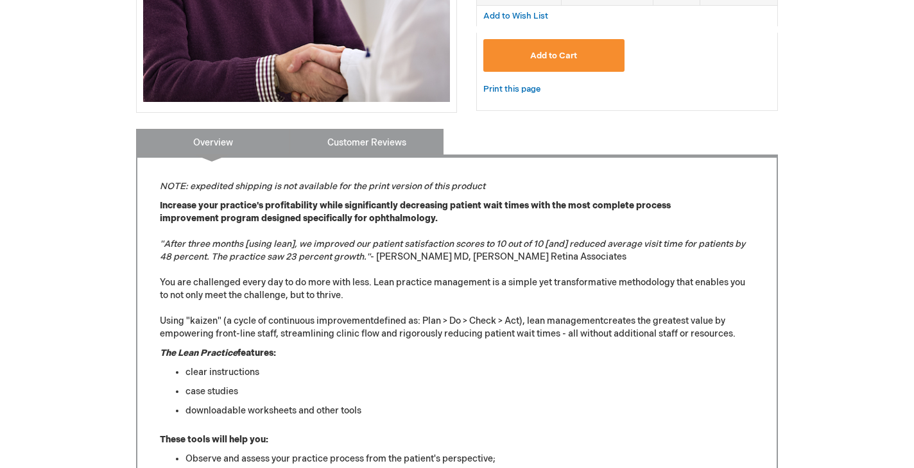
click at [334, 153] on link "Customer Reviews" at bounding box center [366, 142] width 154 height 26
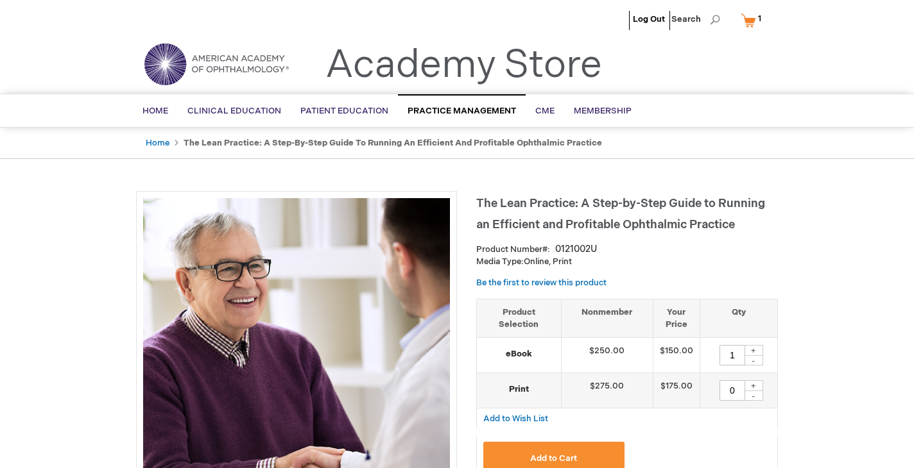
scroll to position [0, 0]
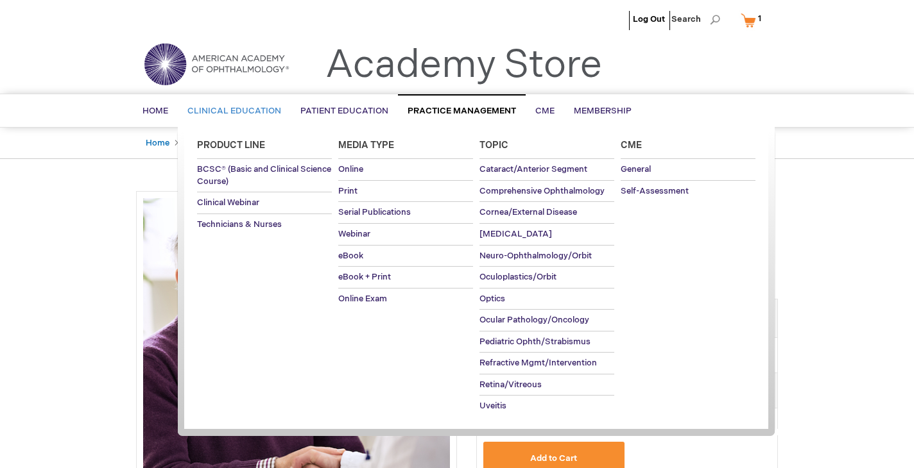
click at [237, 108] on span "Clinical Education" at bounding box center [234, 111] width 94 height 10
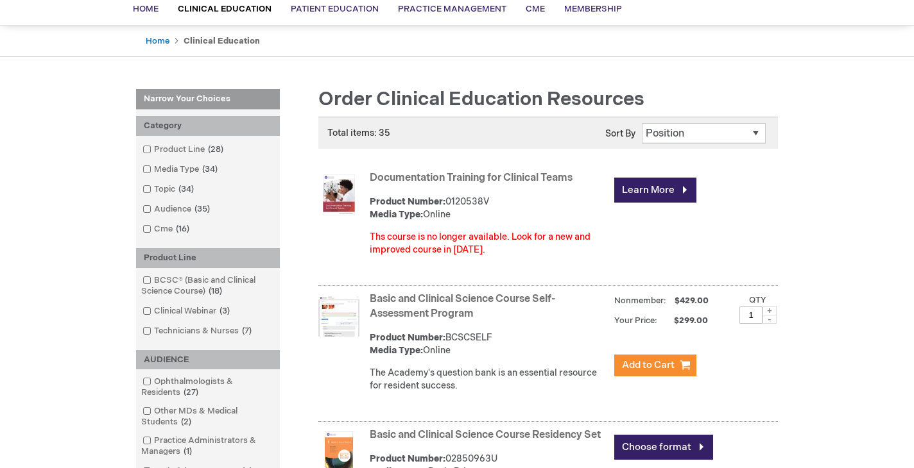
scroll to position [105, 0]
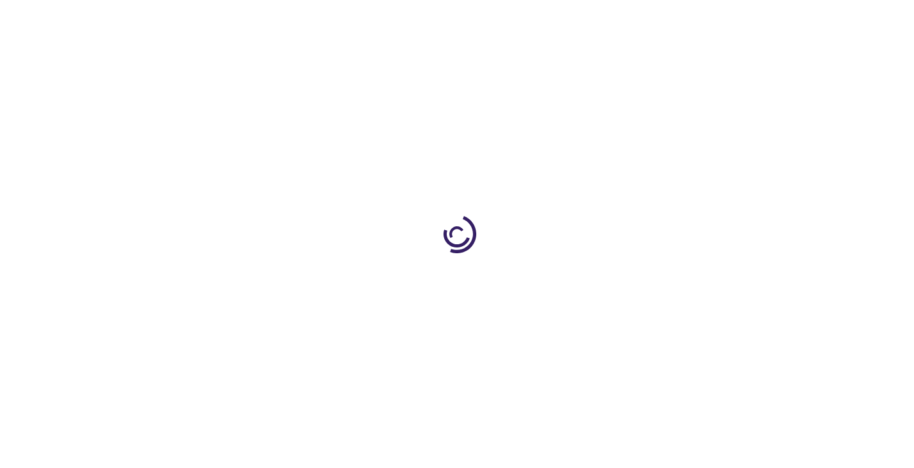
type input "1"
type input "0"
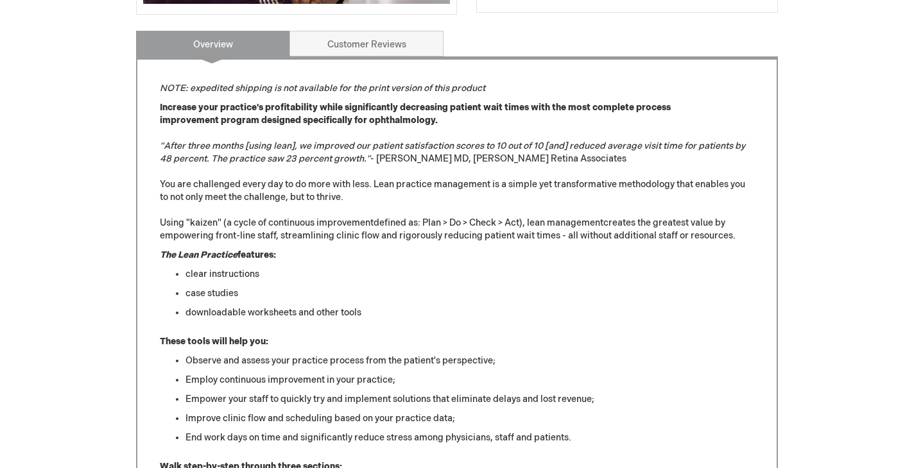
scroll to position [438, 0]
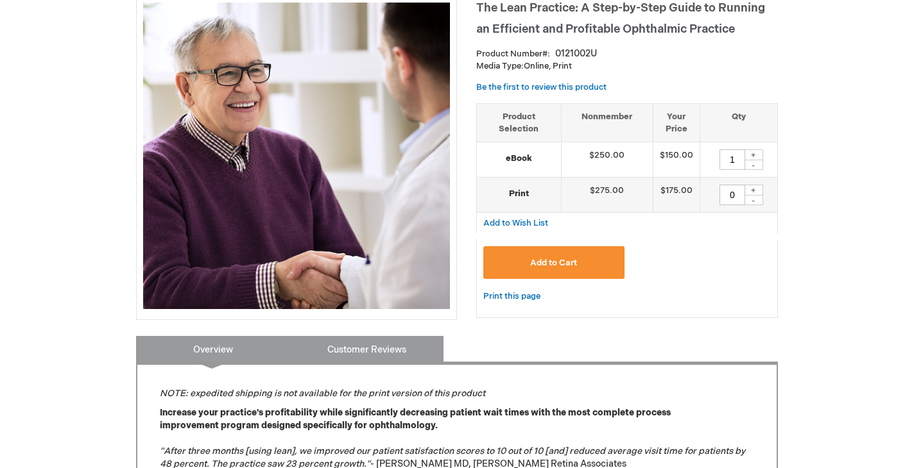
click at [384, 355] on link "Customer Reviews" at bounding box center [366, 349] width 154 height 26
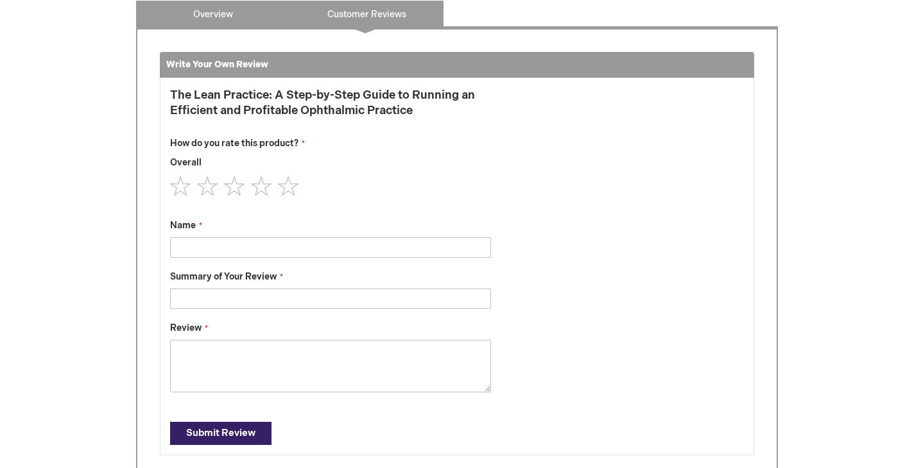
click at [248, 19] on link "Overview" at bounding box center [213, 14] width 154 height 26
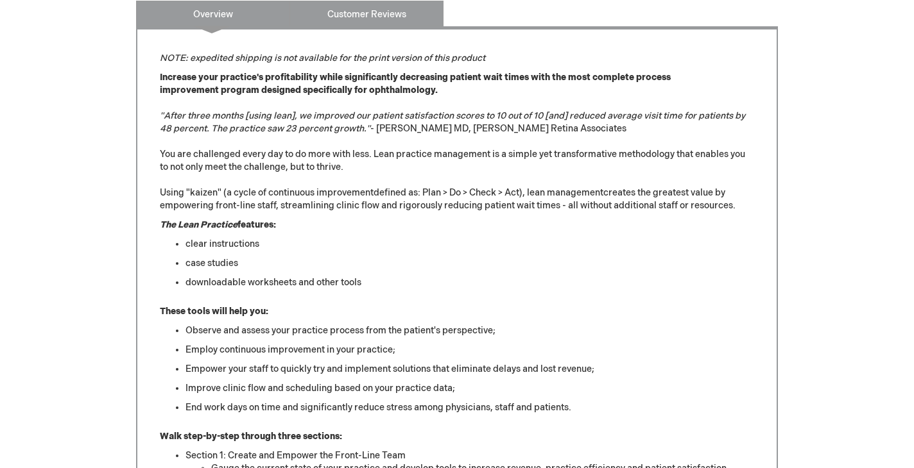
click at [381, 19] on link "Customer Reviews" at bounding box center [366, 14] width 154 height 26
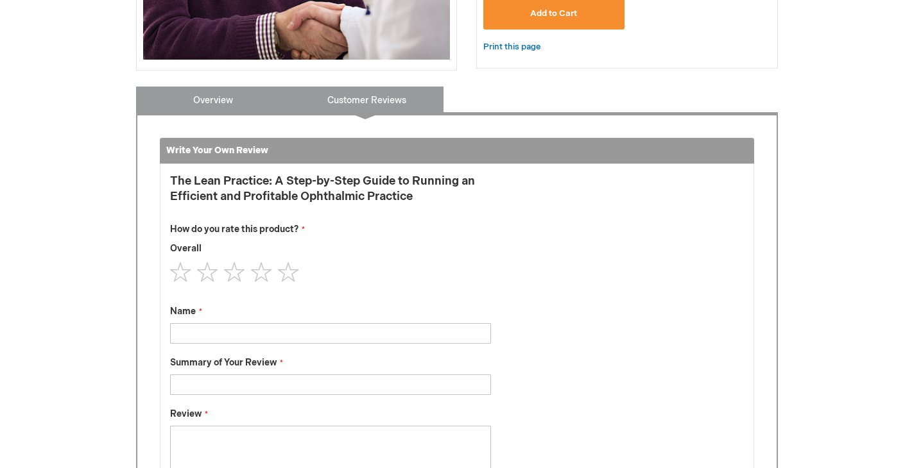
click at [236, 96] on link "Overview" at bounding box center [213, 100] width 154 height 26
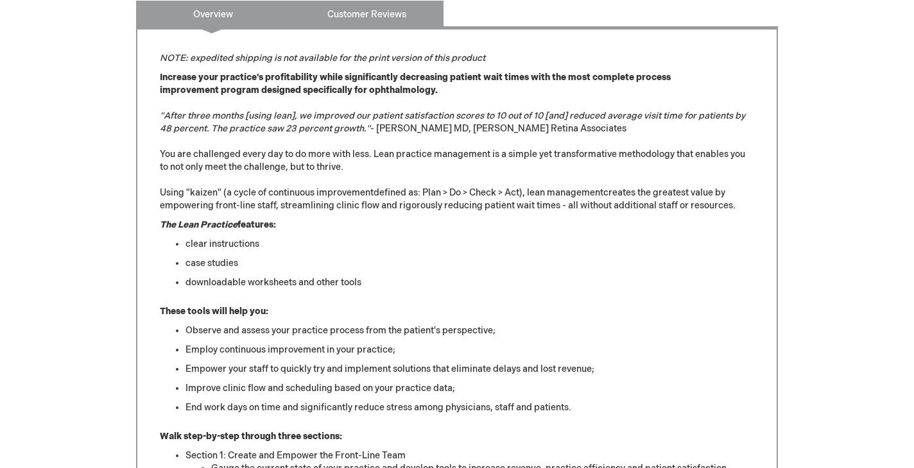
click at [361, 19] on link "Customer Reviews" at bounding box center [366, 14] width 154 height 26
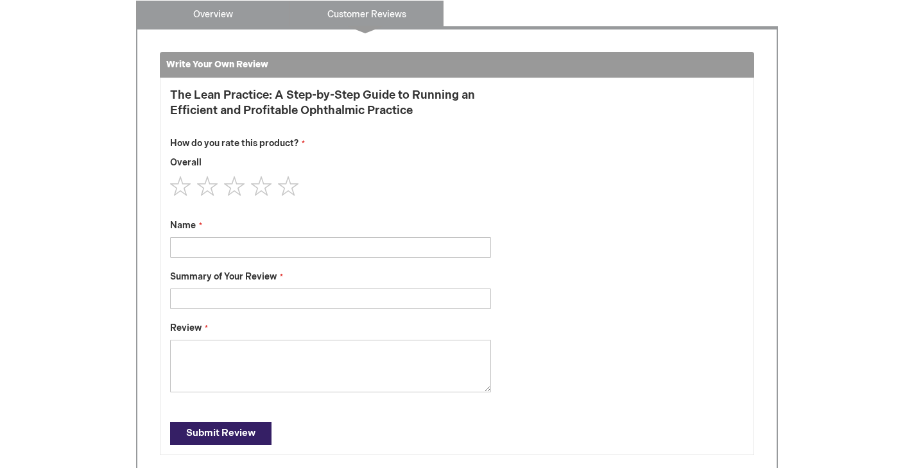
click at [243, 17] on link "Overview" at bounding box center [213, 14] width 154 height 26
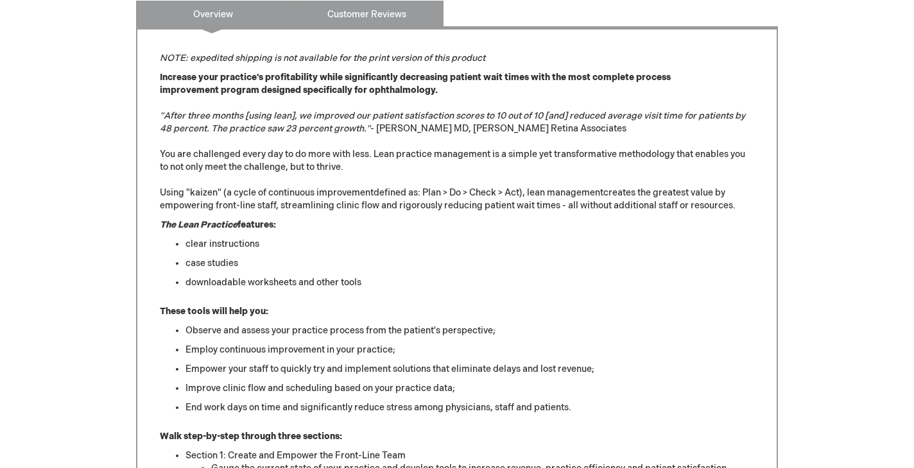
click at [382, 5] on link "Customer Reviews" at bounding box center [366, 14] width 154 height 26
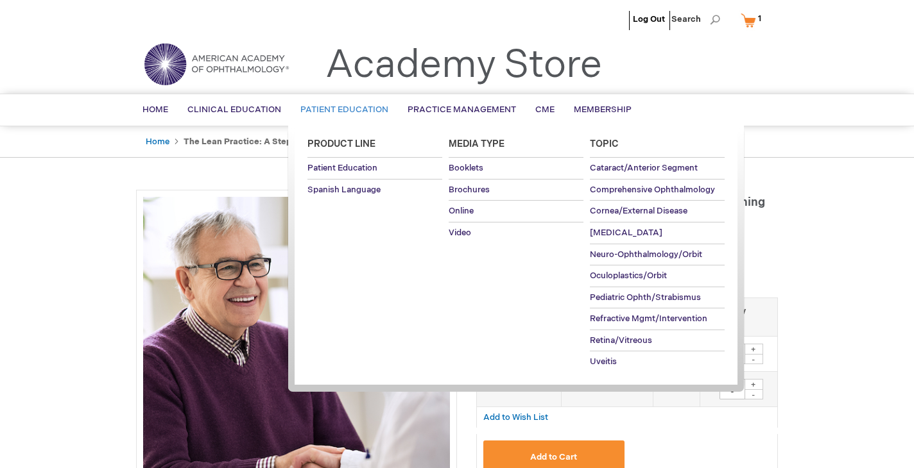
scroll to position [0, 0]
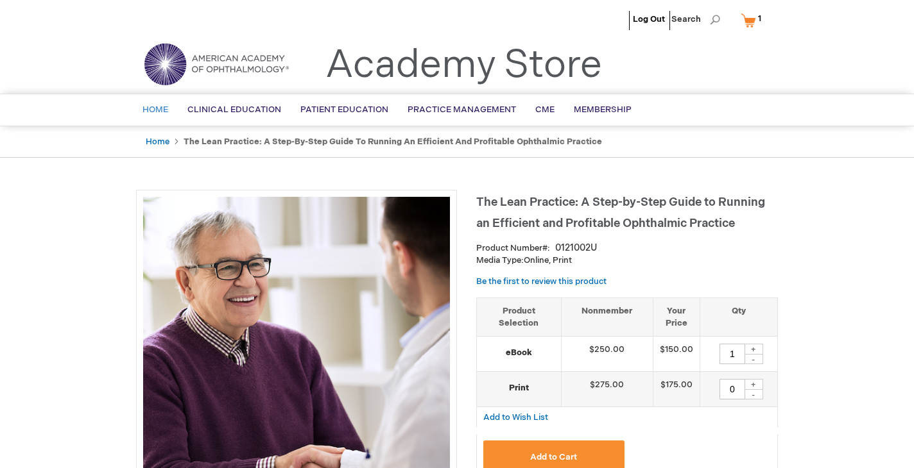
click at [169, 107] on link "Home" at bounding box center [155, 109] width 45 height 31
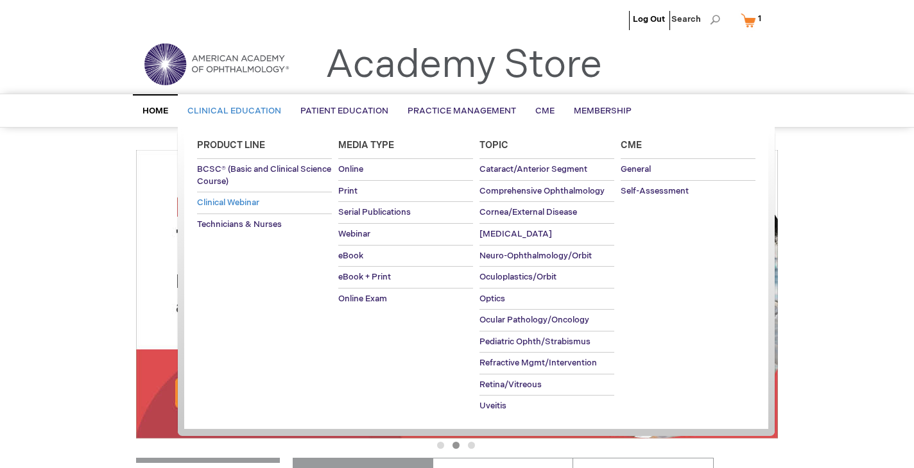
click at [255, 209] on link "Clinical Webinar" at bounding box center [264, 202] width 135 height 21
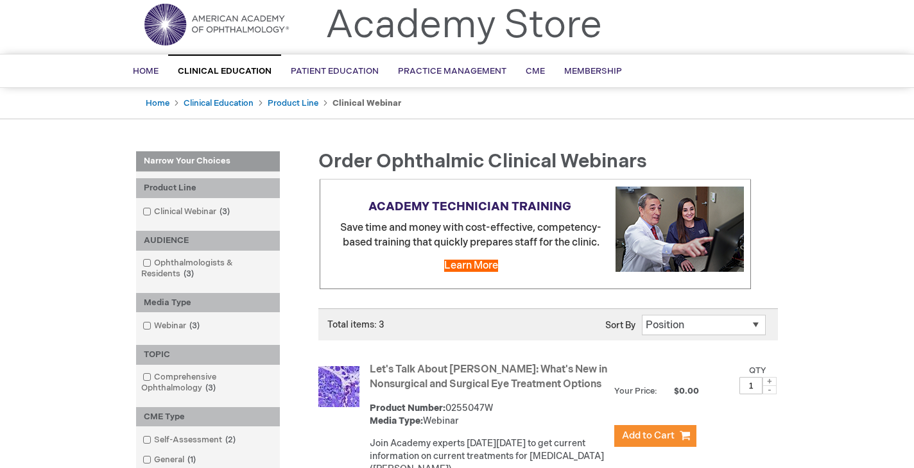
scroll to position [59, 0]
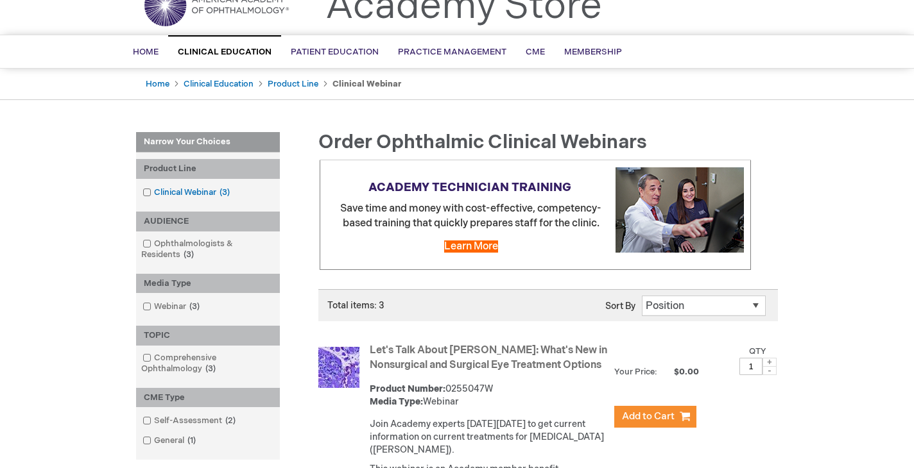
click at [154, 191] on span at bounding box center [154, 192] width 0 height 10
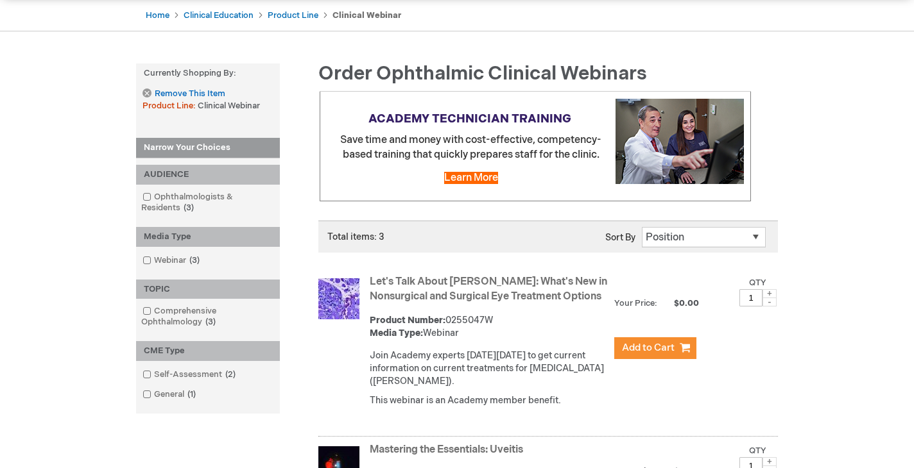
scroll to position [232, 0]
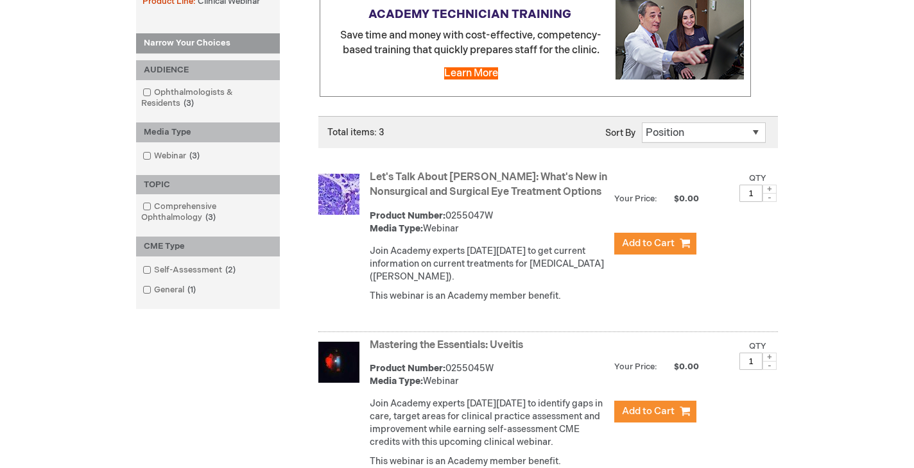
click at [475, 192] on link "Let's Talk About [PERSON_NAME]: What's New in Nonsurgical and Surgical Eye Trea…" at bounding box center [488, 184] width 237 height 27
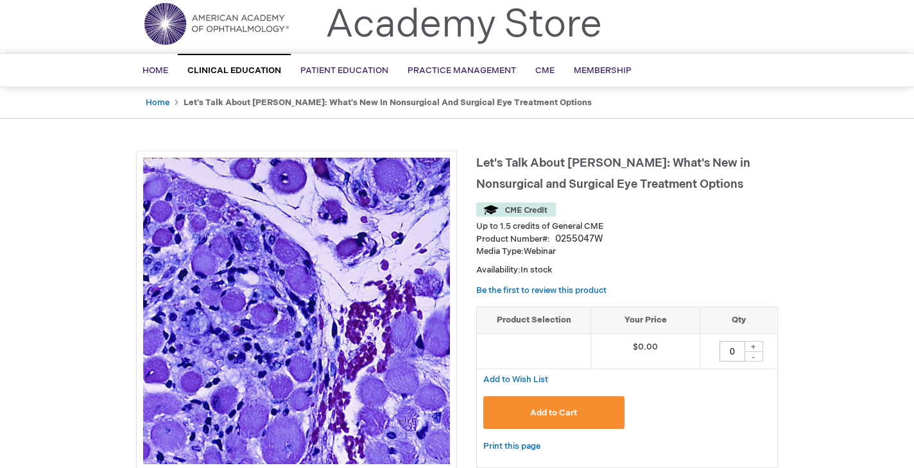
scroll to position [65, 0]
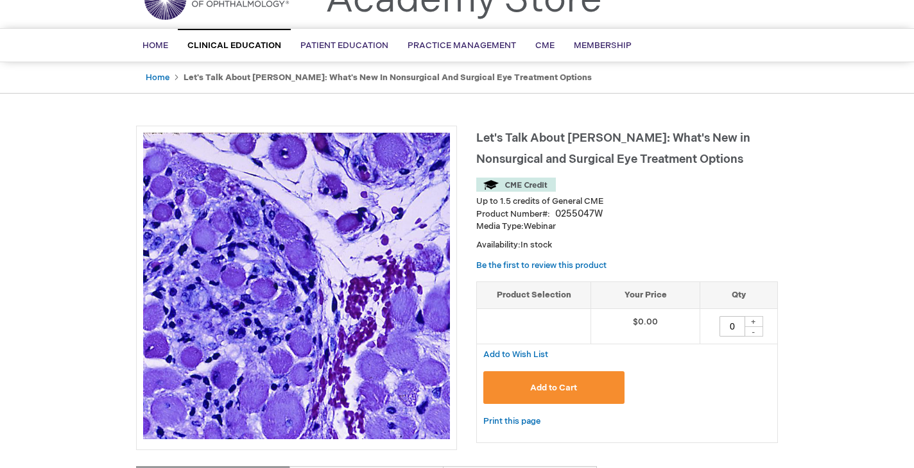
click at [594, 393] on button "Add to Cart" at bounding box center [553, 388] width 141 height 33
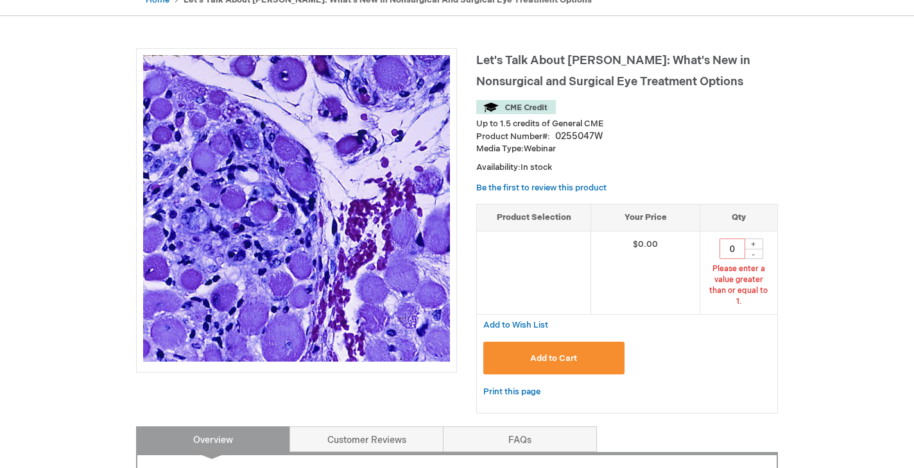
scroll to position [145, 0]
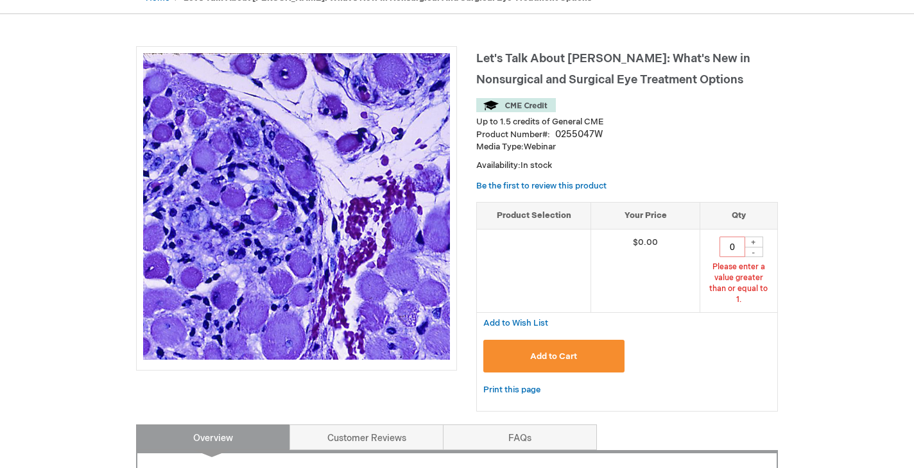
click at [755, 239] on div "+" at bounding box center [753, 242] width 19 height 11
type input "1"
click at [597, 348] on button "Add to Cart" at bounding box center [553, 356] width 141 height 33
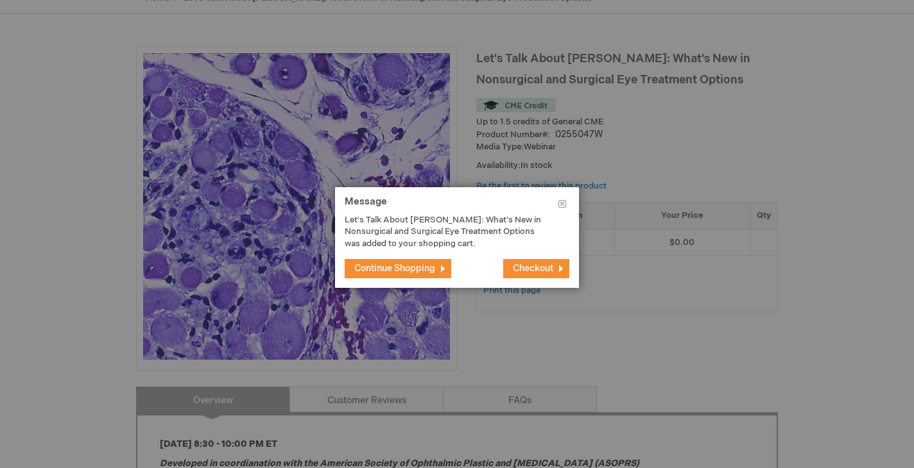
click at [549, 270] on span "Checkout" at bounding box center [533, 268] width 40 height 11
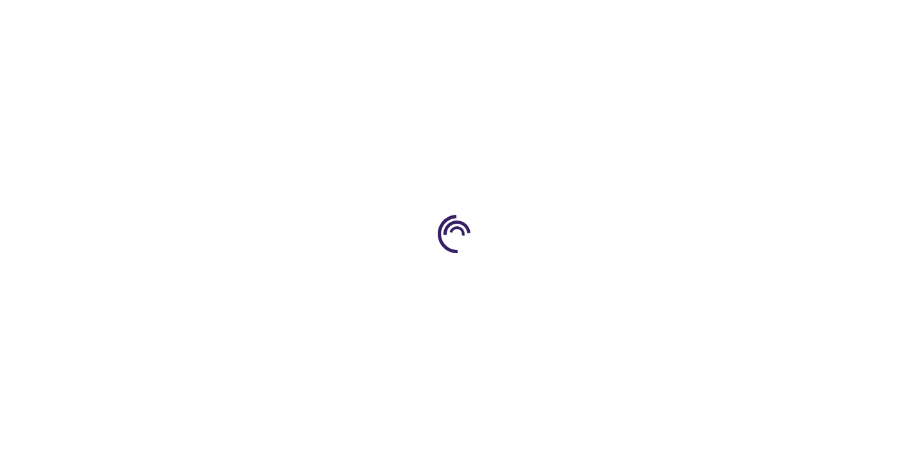
select select "US"
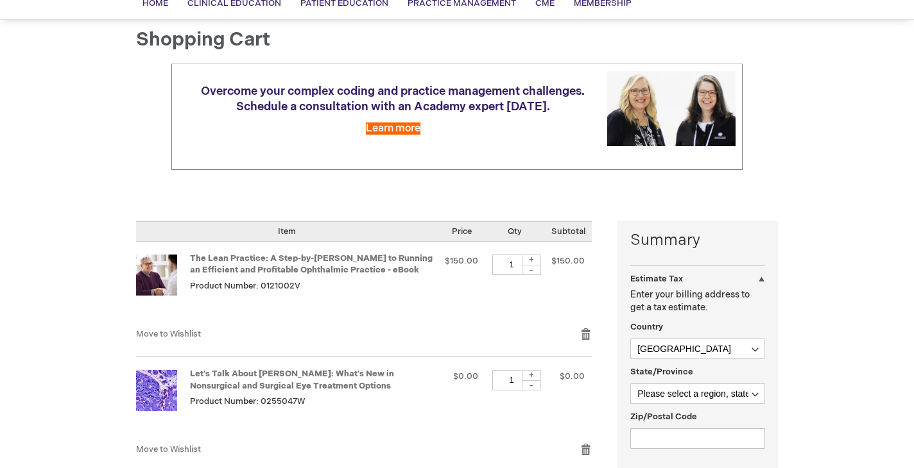
scroll to position [192, 0]
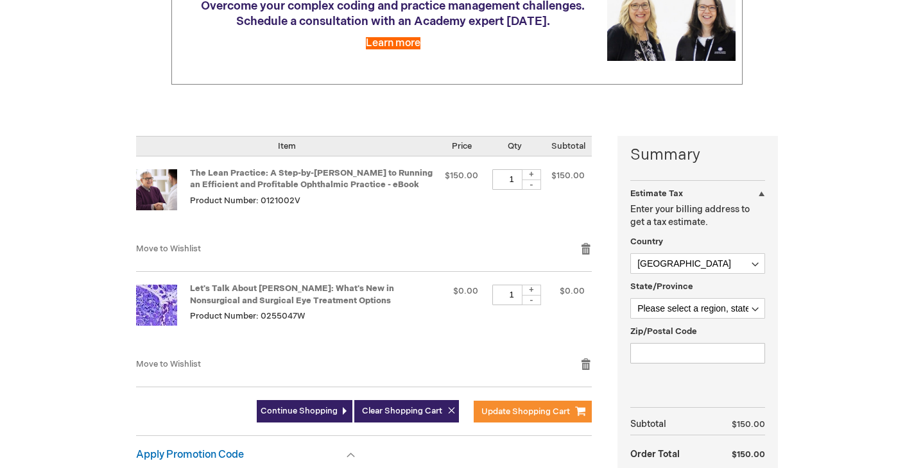
click at [577, 243] on div "Move to Wishlist Remove item" at bounding box center [364, 254] width 456 height 22
click at [582, 246] on link "Remove item" at bounding box center [586, 249] width 12 height 13
click at [584, 250] on link "Remove item" at bounding box center [586, 249] width 12 height 13
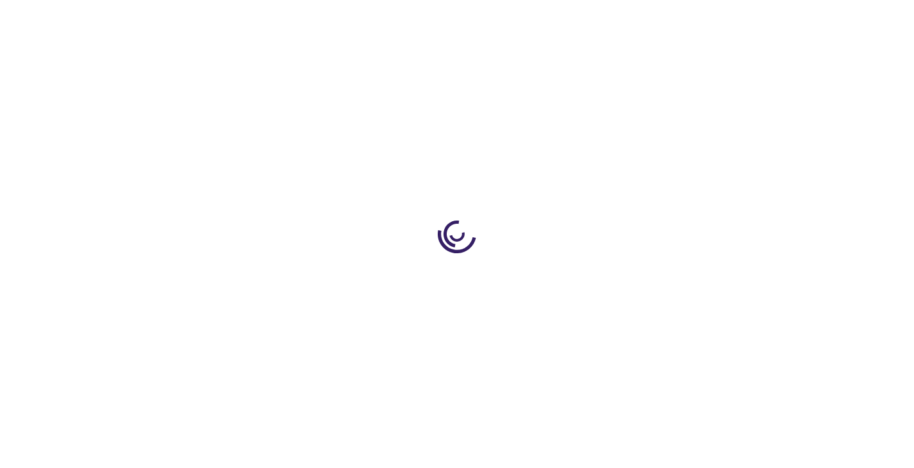
select select "US"
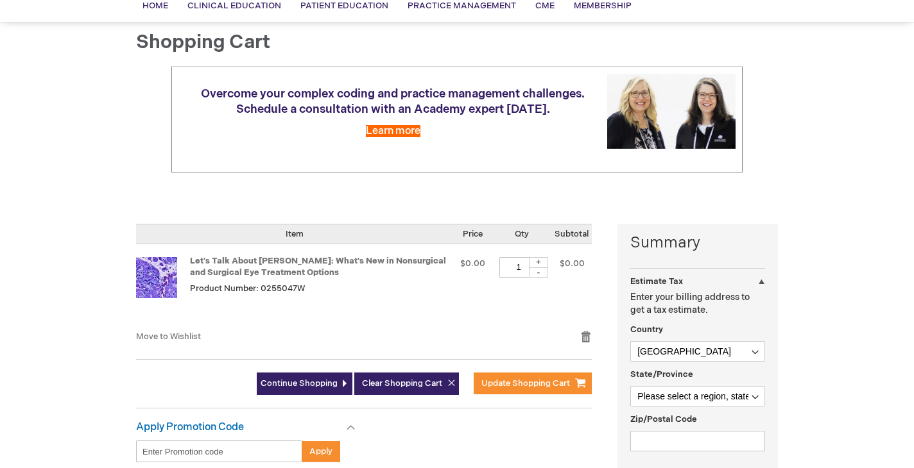
scroll to position [105, 0]
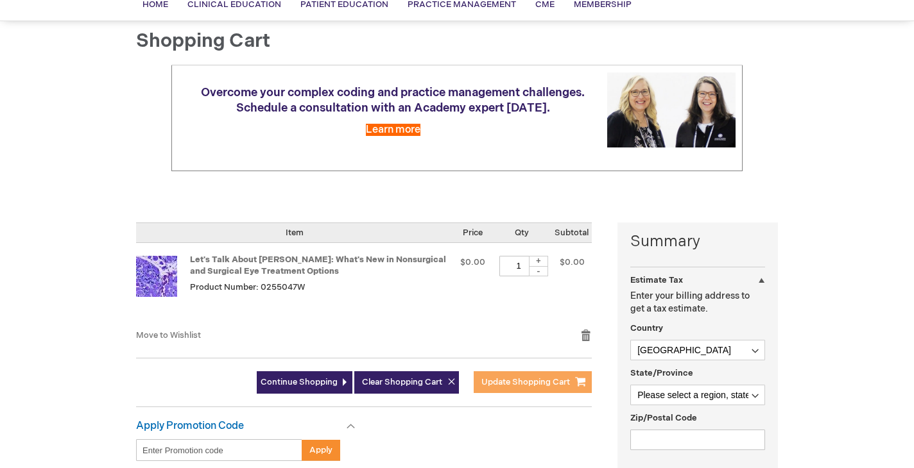
click at [528, 385] on span "Update Shopping Cart" at bounding box center [525, 382] width 89 height 10
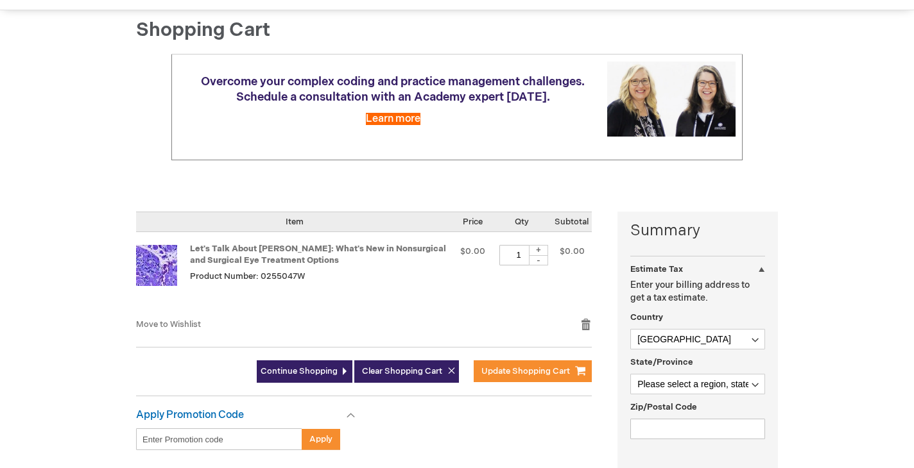
scroll to position [126, 0]
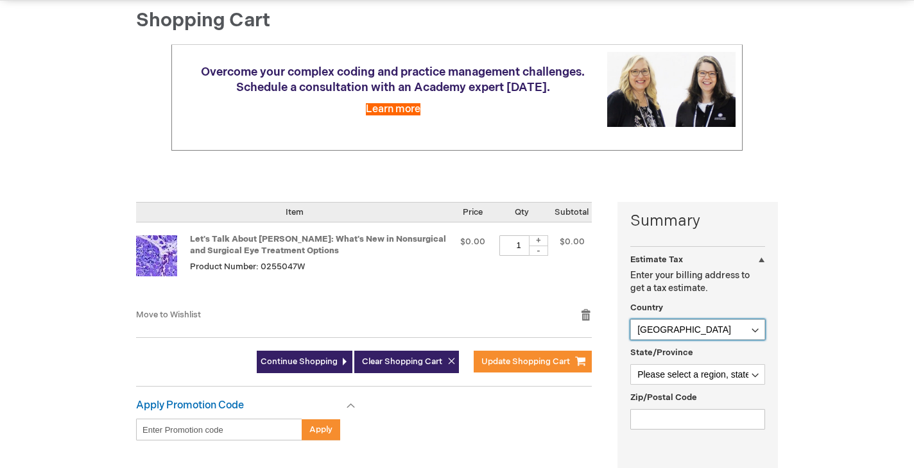
select select "EC"
select select "853"
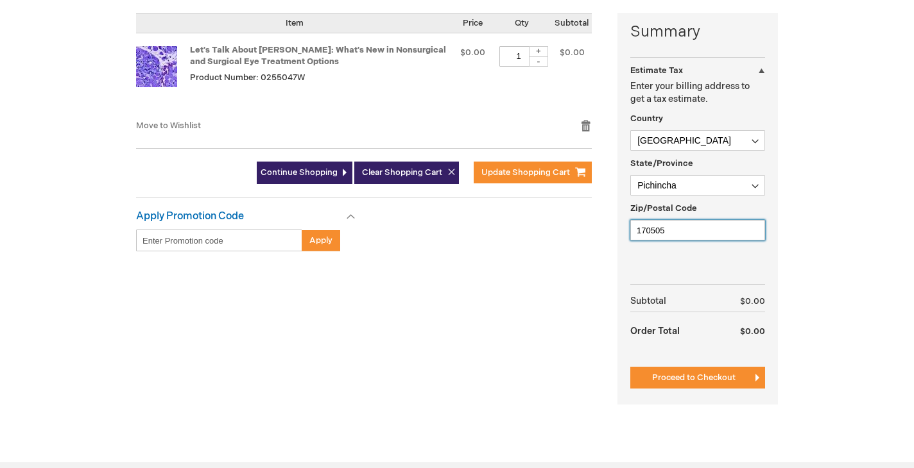
scroll to position [318, 0]
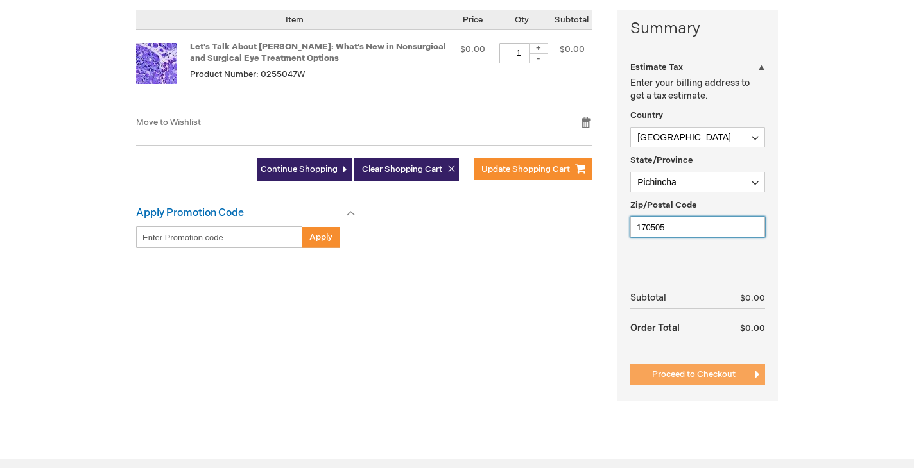
type input "170505"
click at [703, 379] on span "Proceed to Checkout" at bounding box center [693, 375] width 83 height 10
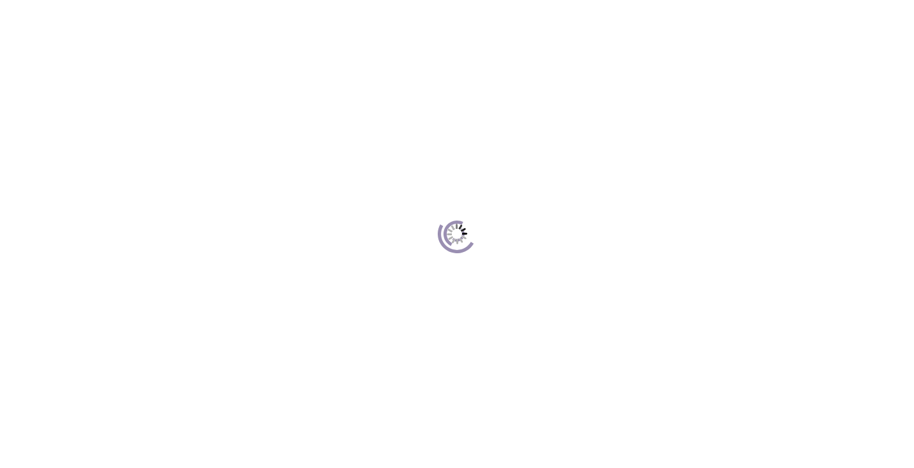
scroll to position [175, 0]
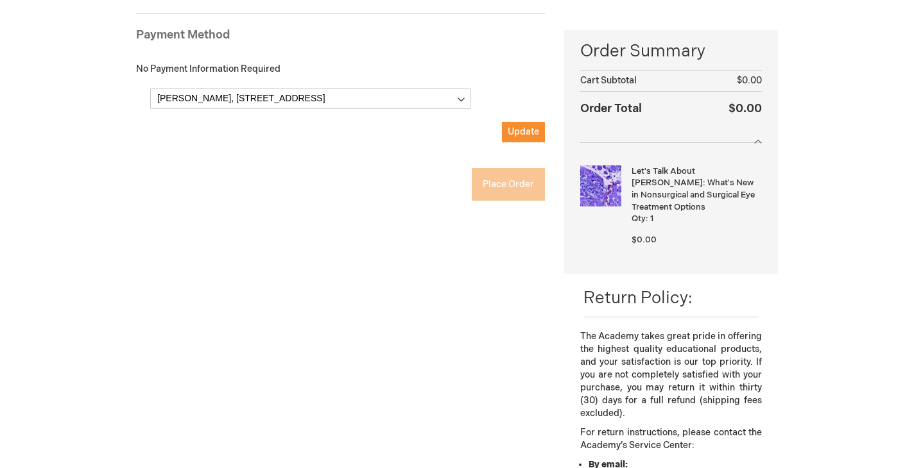
checkbox input "true"
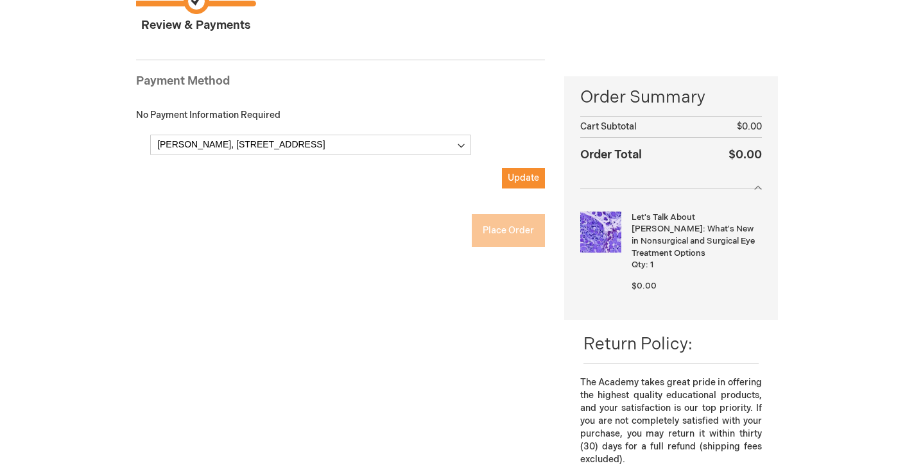
scroll to position [160, 0]
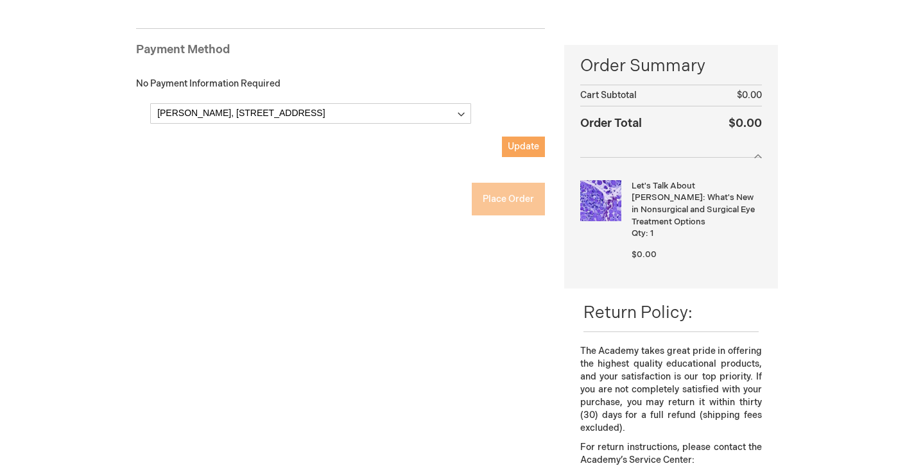
click at [517, 147] on span "Update" at bounding box center [523, 146] width 31 height 11
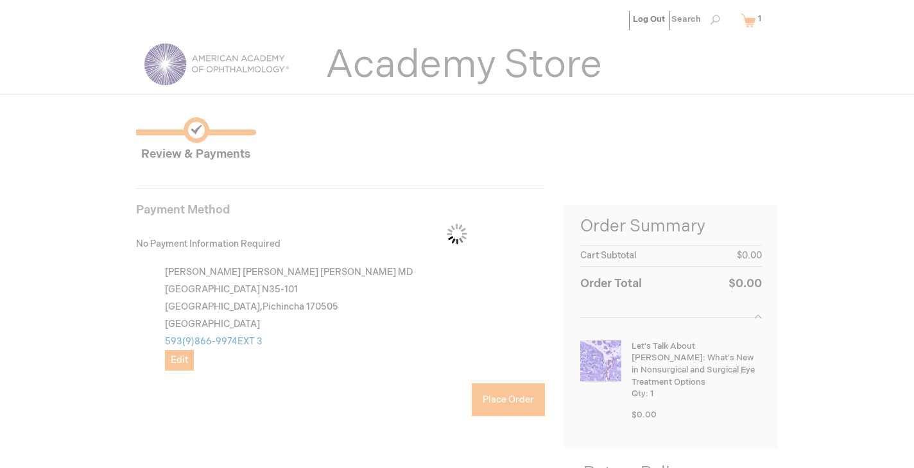
scroll to position [0, 0]
